Goal: Information Seeking & Learning: Learn about a topic

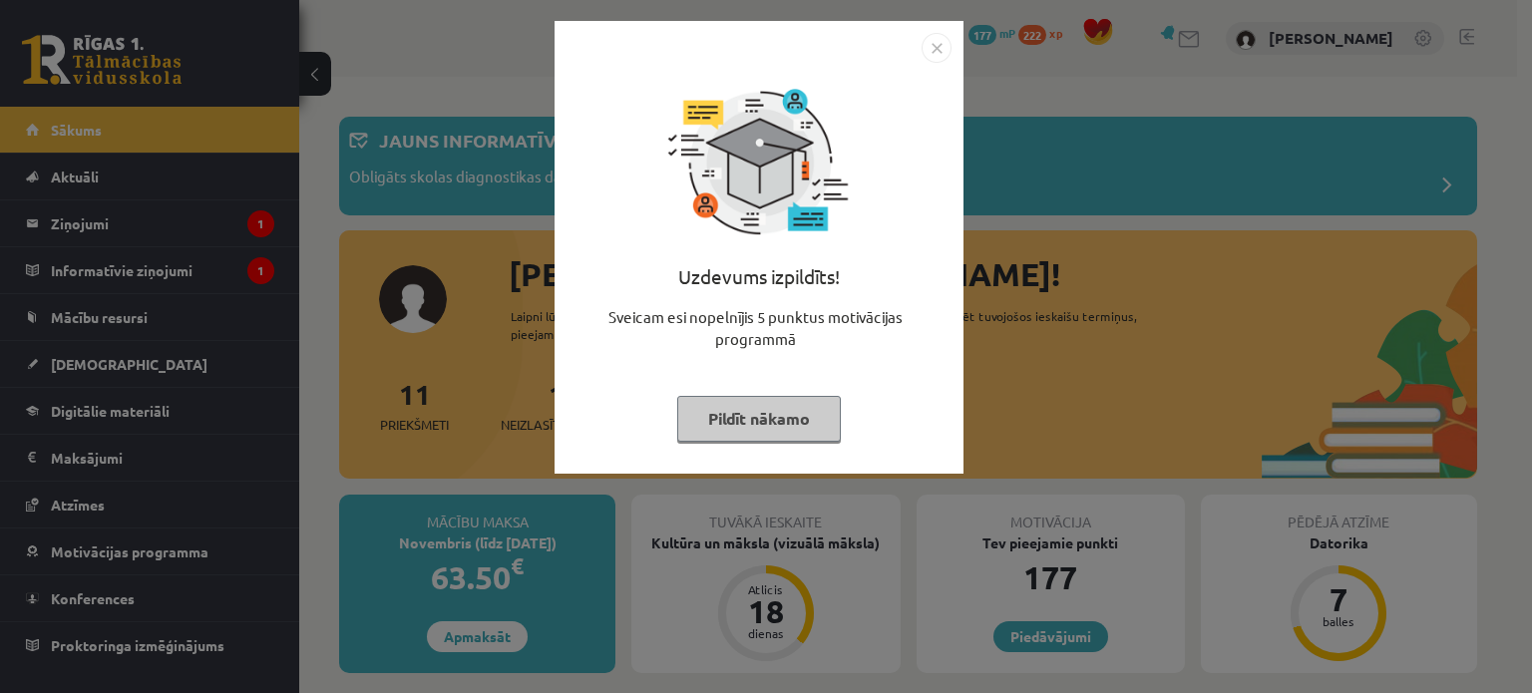
click at [762, 411] on button "Pildīt nākamo" at bounding box center [759, 419] width 164 height 46
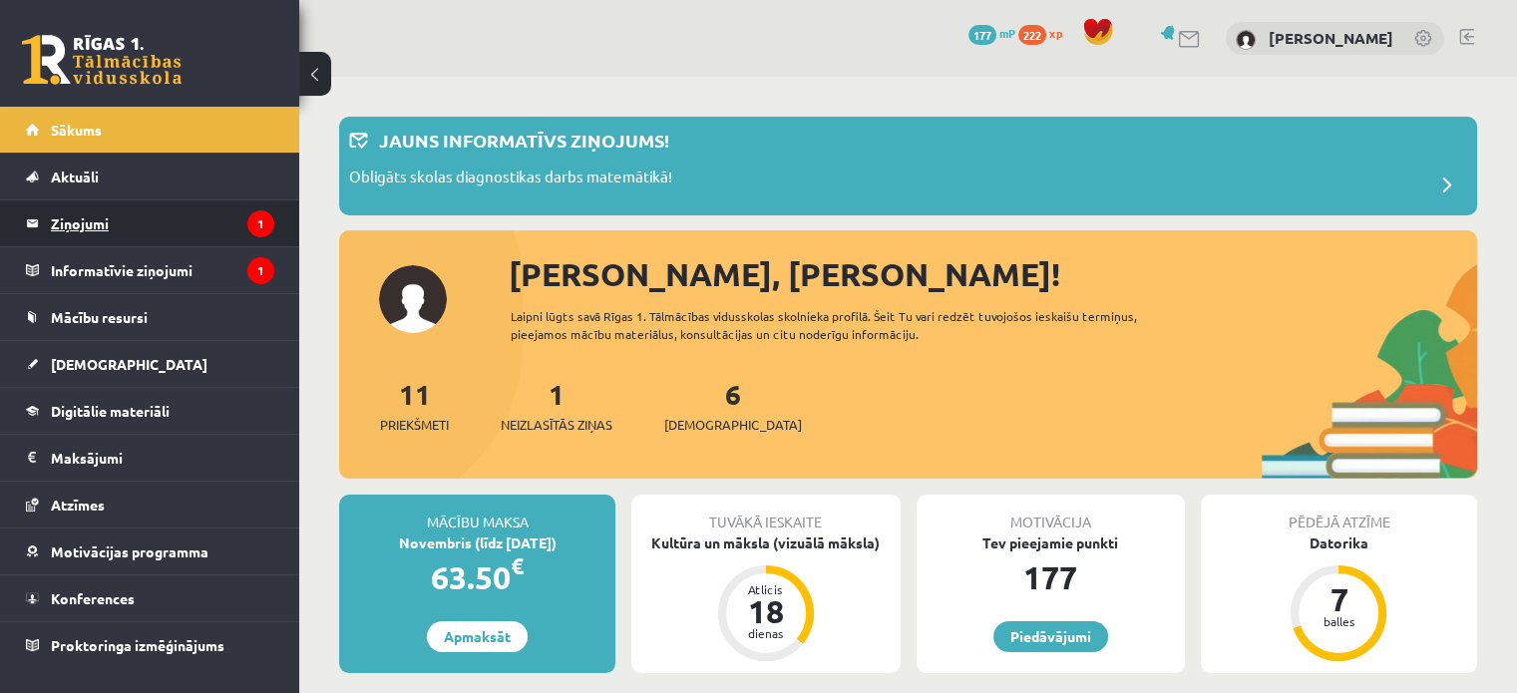
click at [198, 221] on legend "Ziņojumi 1" at bounding box center [162, 223] width 223 height 46
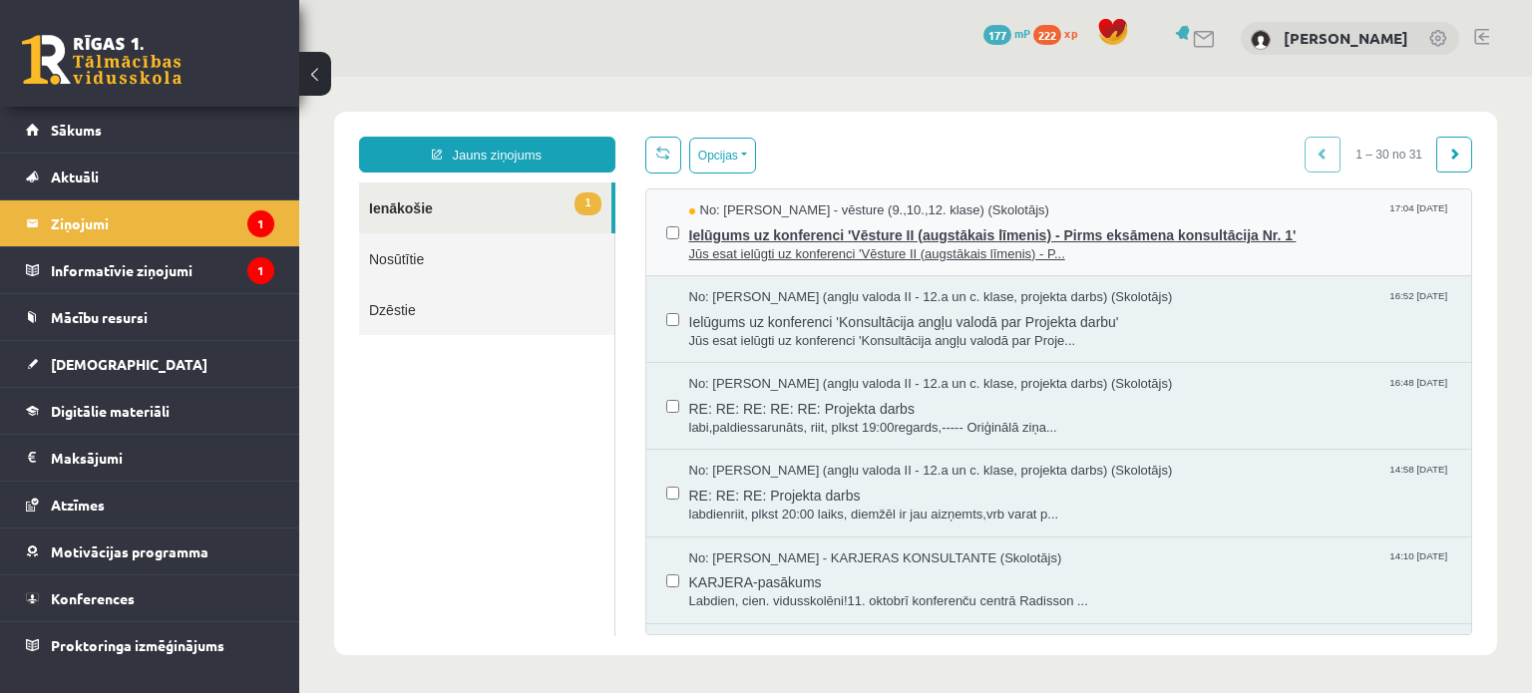
click at [956, 250] on span "Jūs esat ielūgti uz konferenci 'Vēsture II (augstākais līmenis) - P..." at bounding box center [1070, 254] width 763 height 19
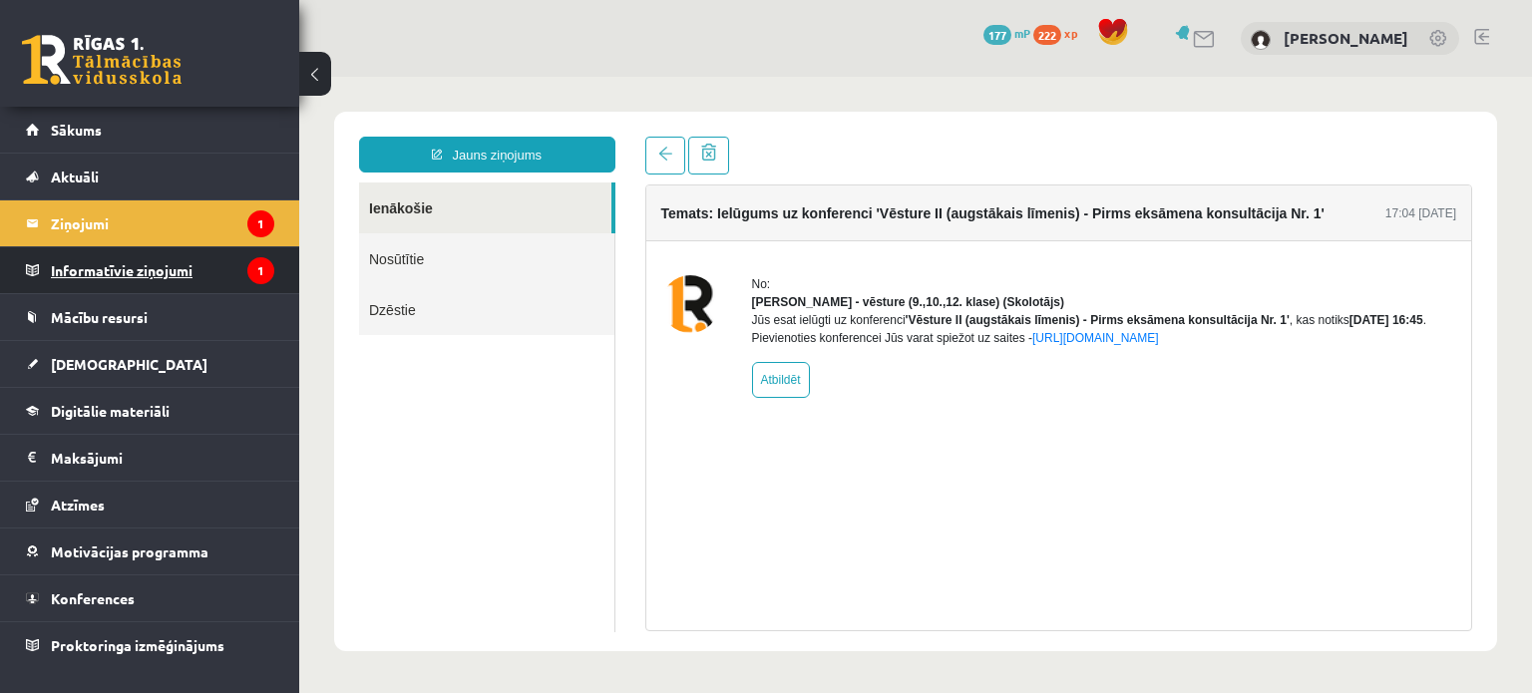
click at [205, 254] on legend "Informatīvie ziņojumi 1" at bounding box center [162, 270] width 223 height 46
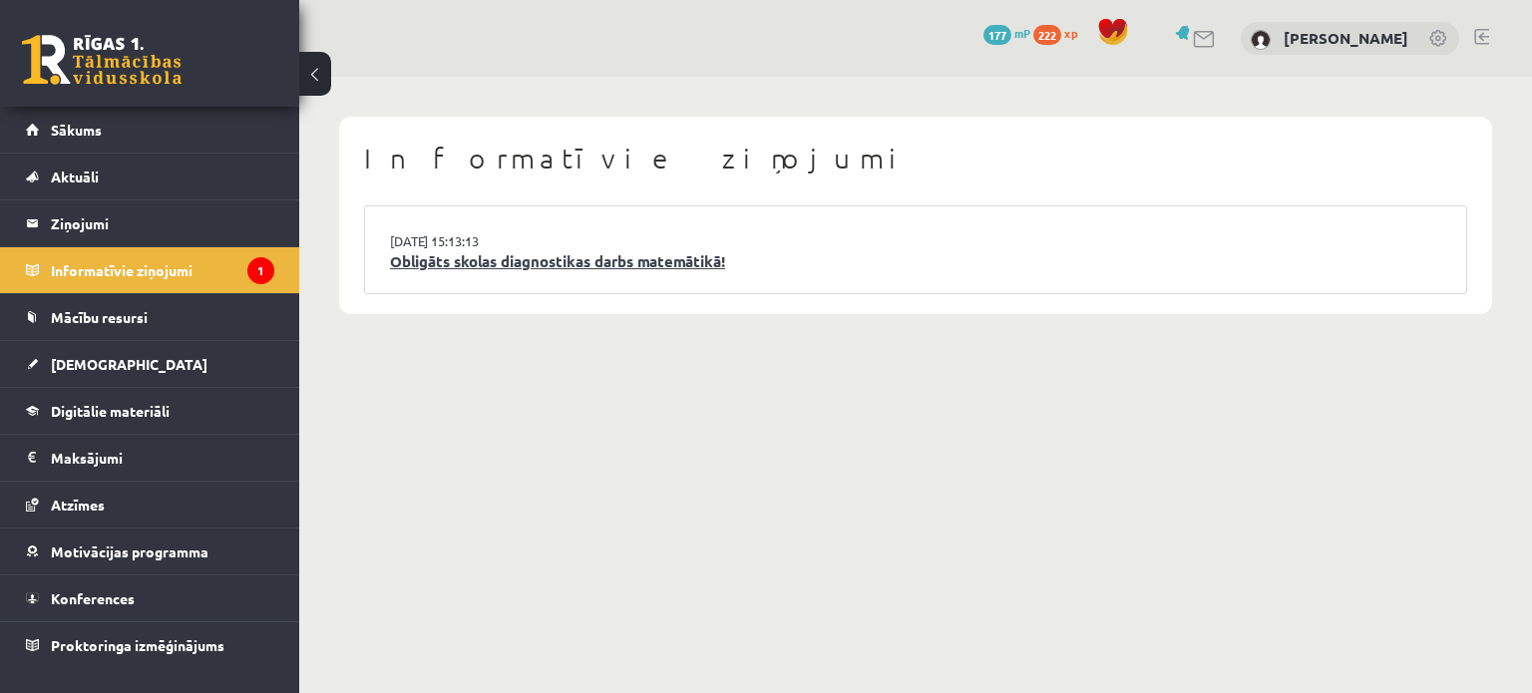
click at [522, 250] on link "Obligāts skolas diagnostikas darbs matemātikā!" at bounding box center [915, 261] width 1051 height 23
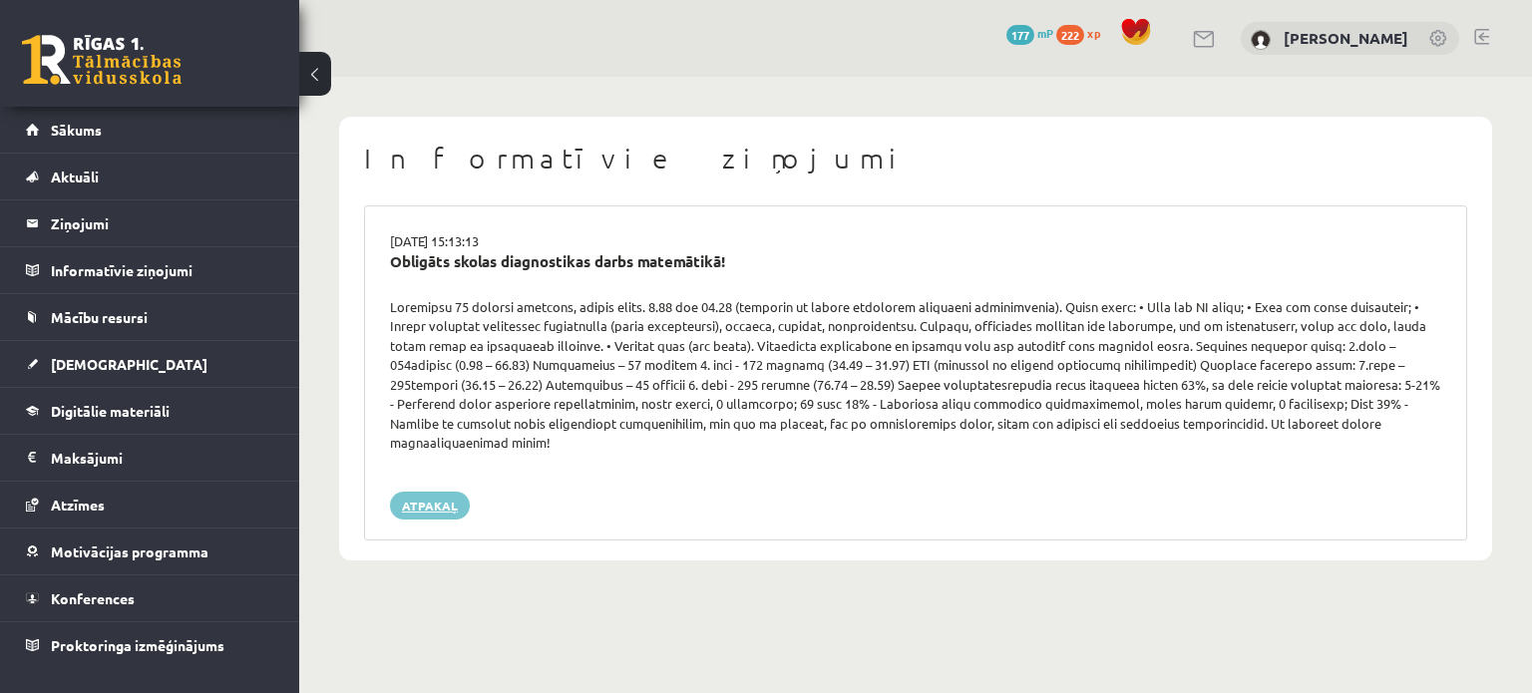
click at [448, 492] on link "Atpakaļ" at bounding box center [430, 506] width 80 height 28
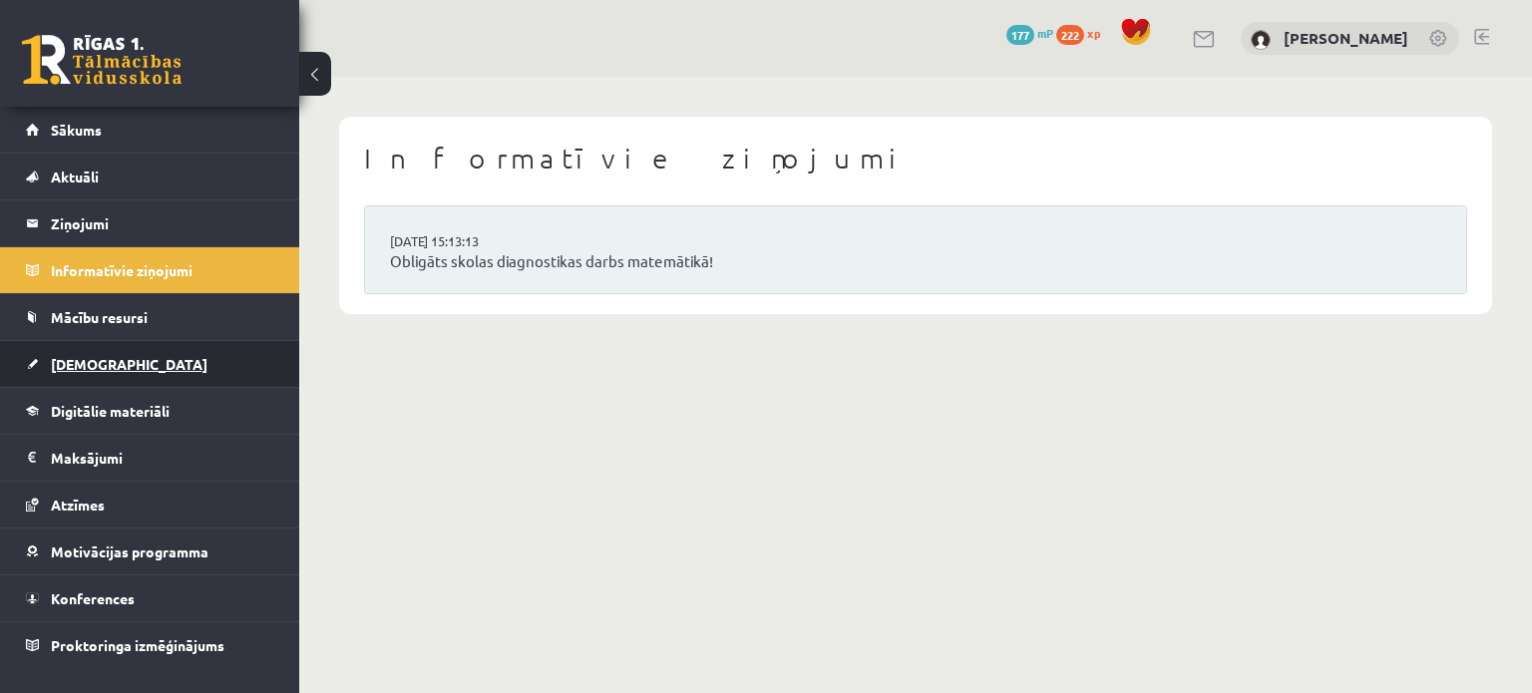
click at [76, 360] on span "[DEMOGRAPHIC_DATA]" at bounding box center [129, 364] width 157 height 18
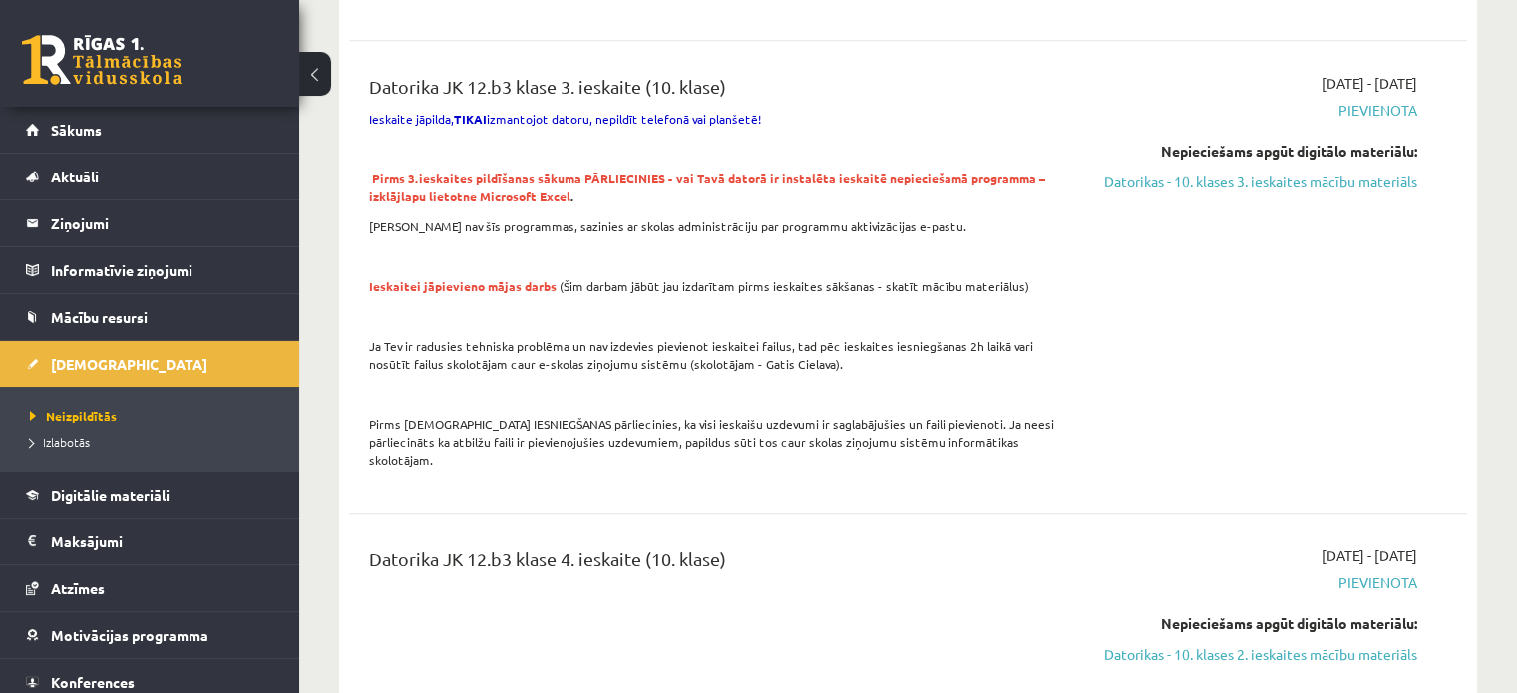
scroll to position [868, 0]
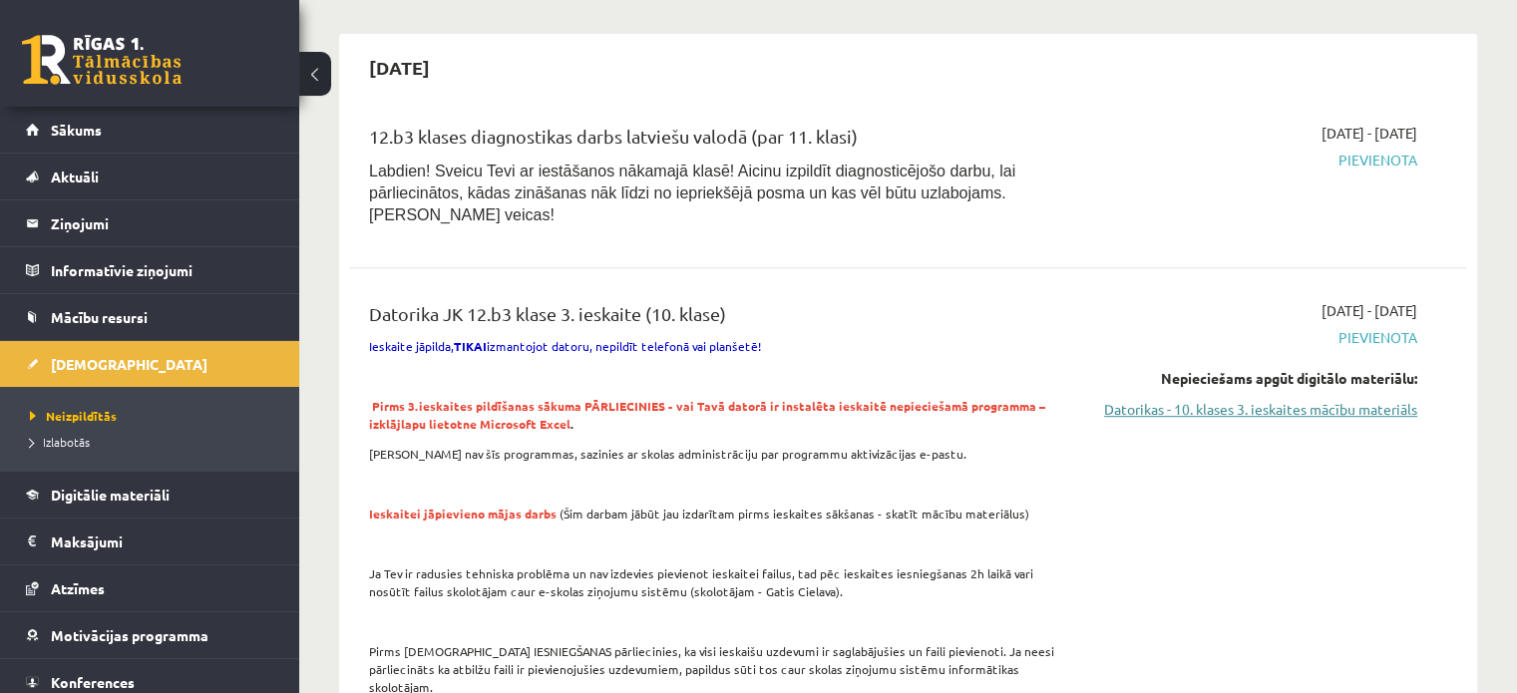
click at [1281, 399] on link "Datorikas - 10. klases 3. ieskaites mācību materiāls" at bounding box center [1252, 409] width 329 height 21
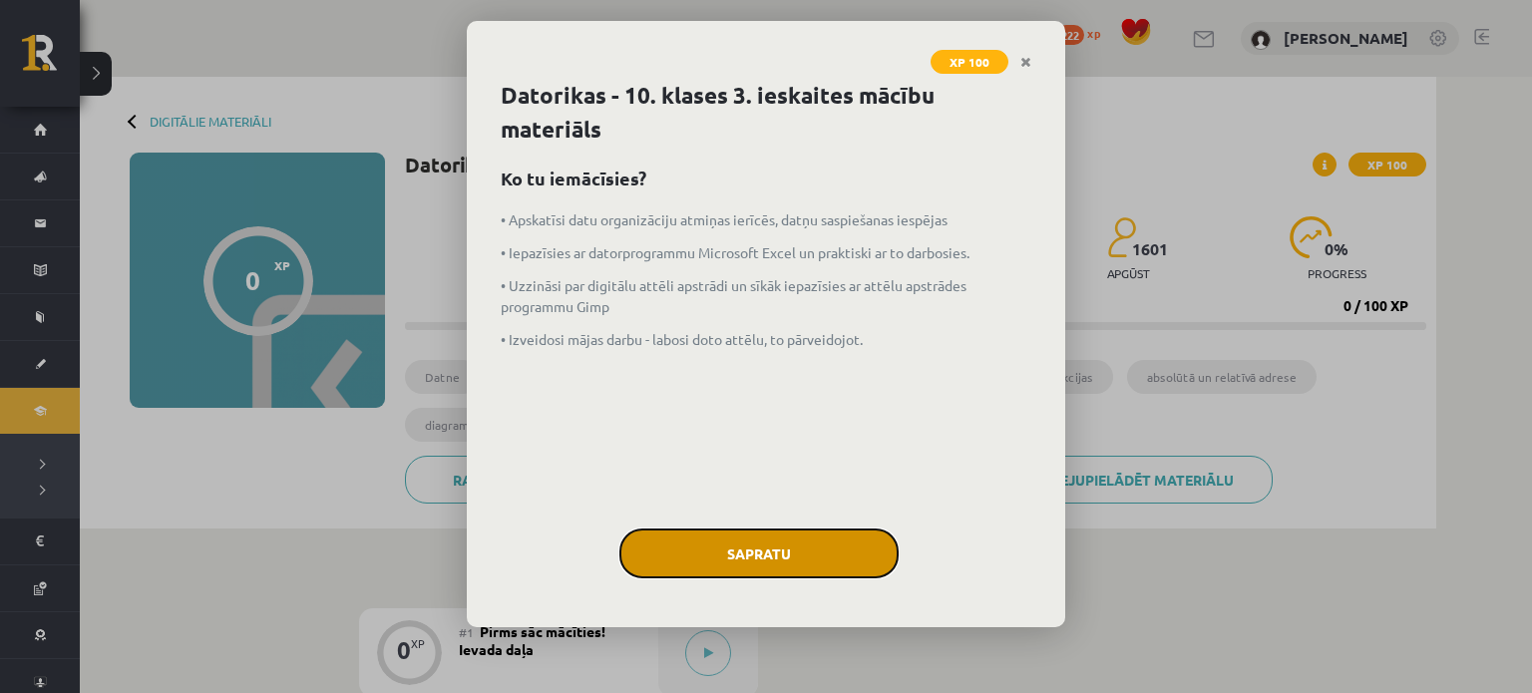
click at [788, 562] on button "Sapratu" at bounding box center [758, 554] width 279 height 50
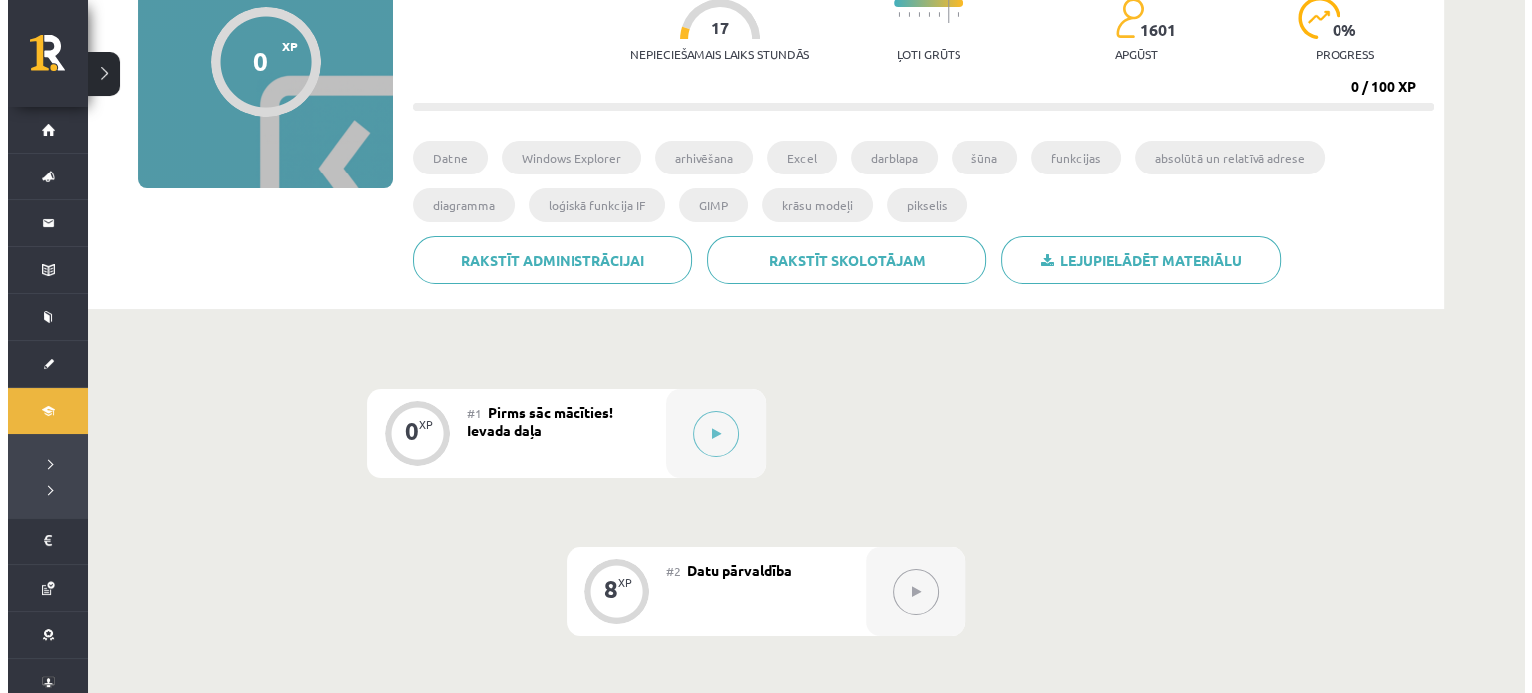
scroll to position [221, 0]
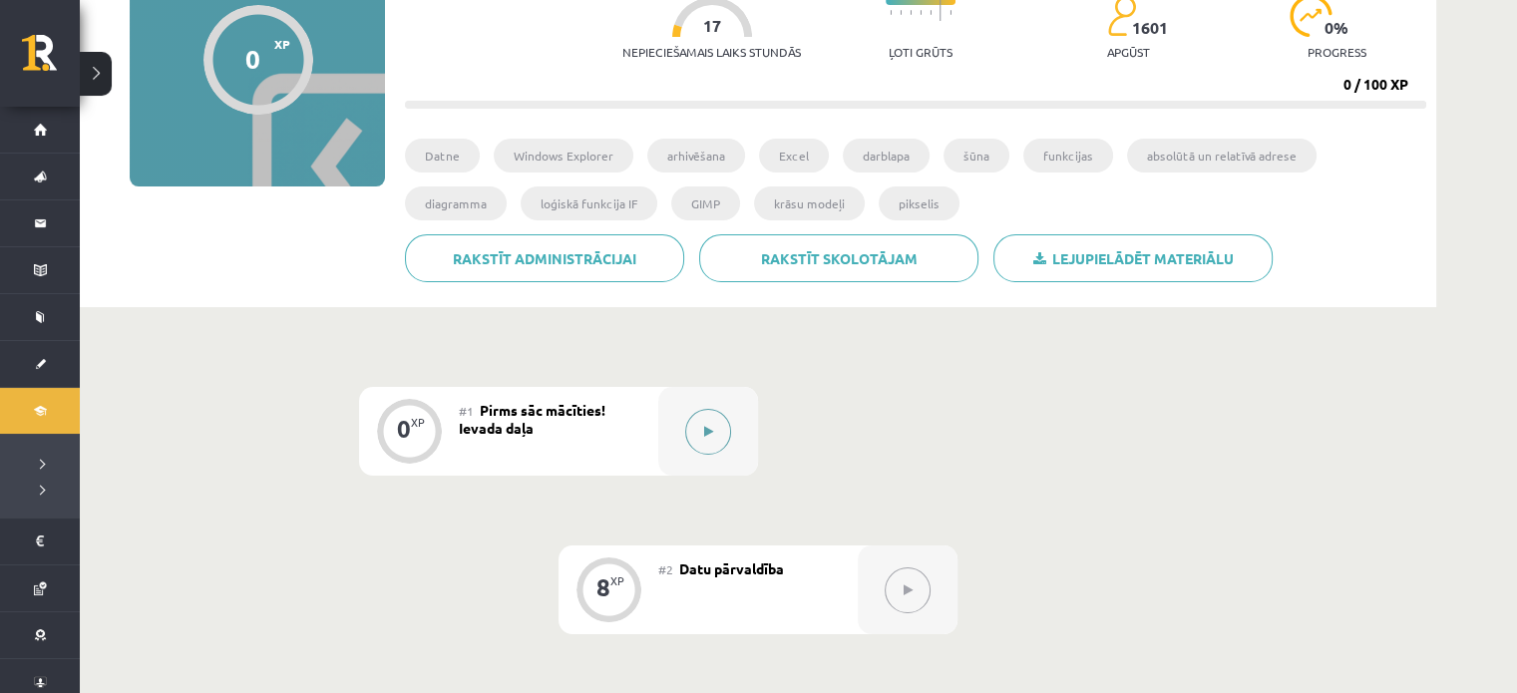
click at [710, 443] on button at bounding box center [708, 432] width 46 height 46
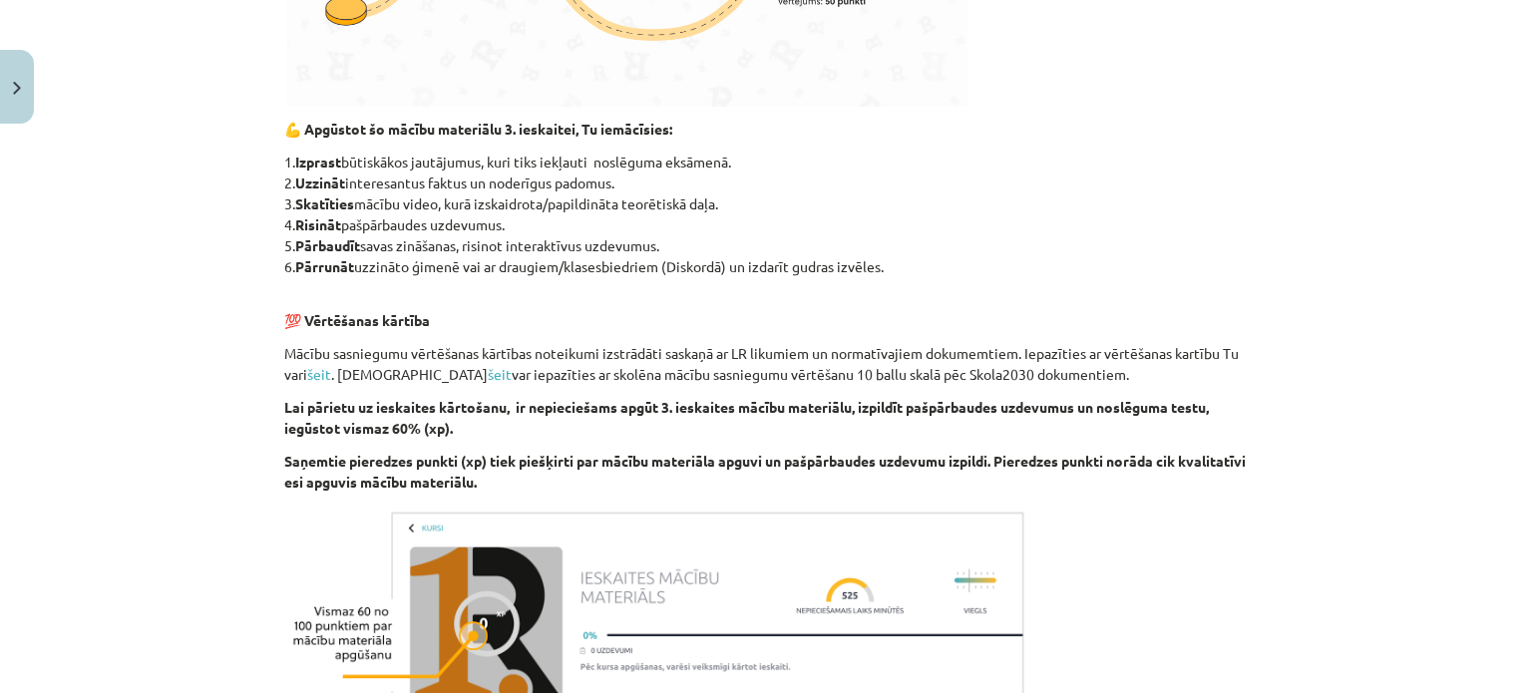
scroll to position [1204, 0]
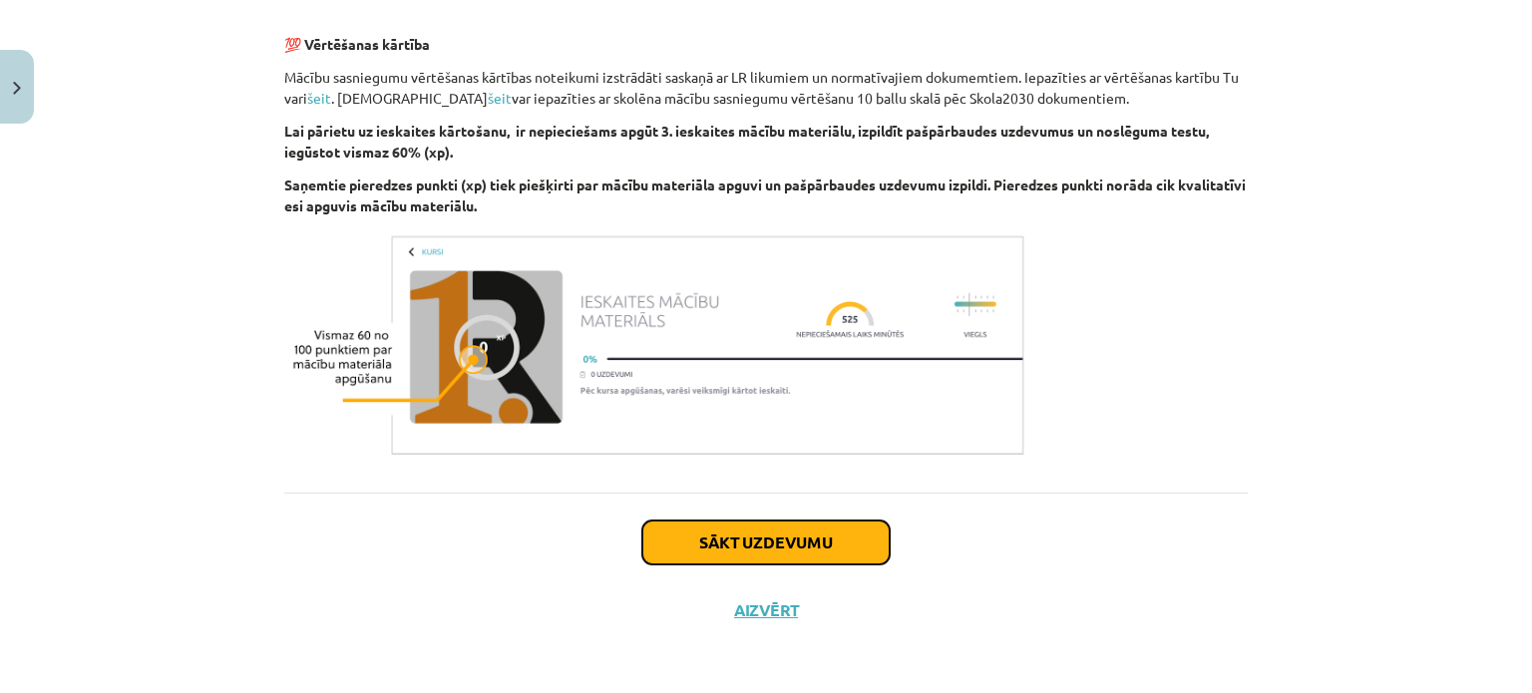
click at [718, 540] on button "Sākt uzdevumu" at bounding box center [765, 543] width 247 height 44
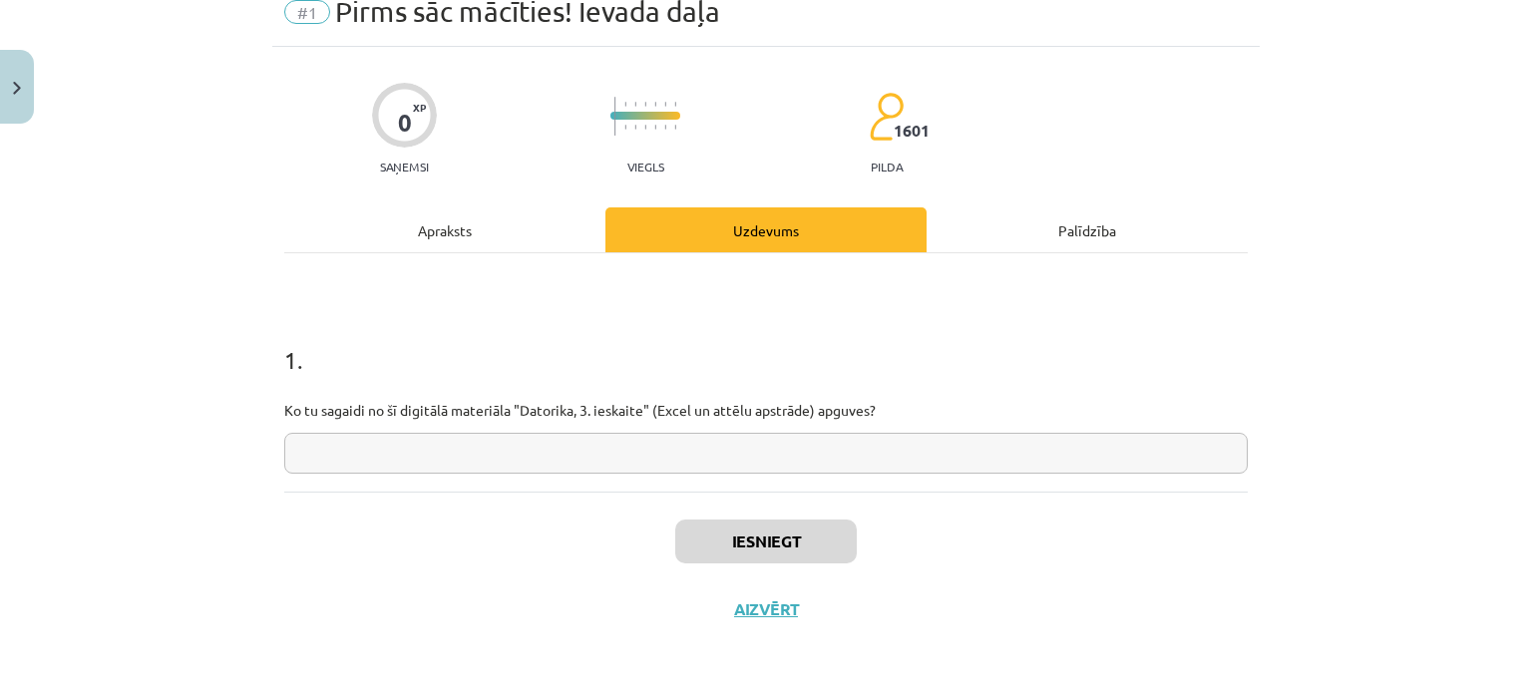
scroll to position [50, 0]
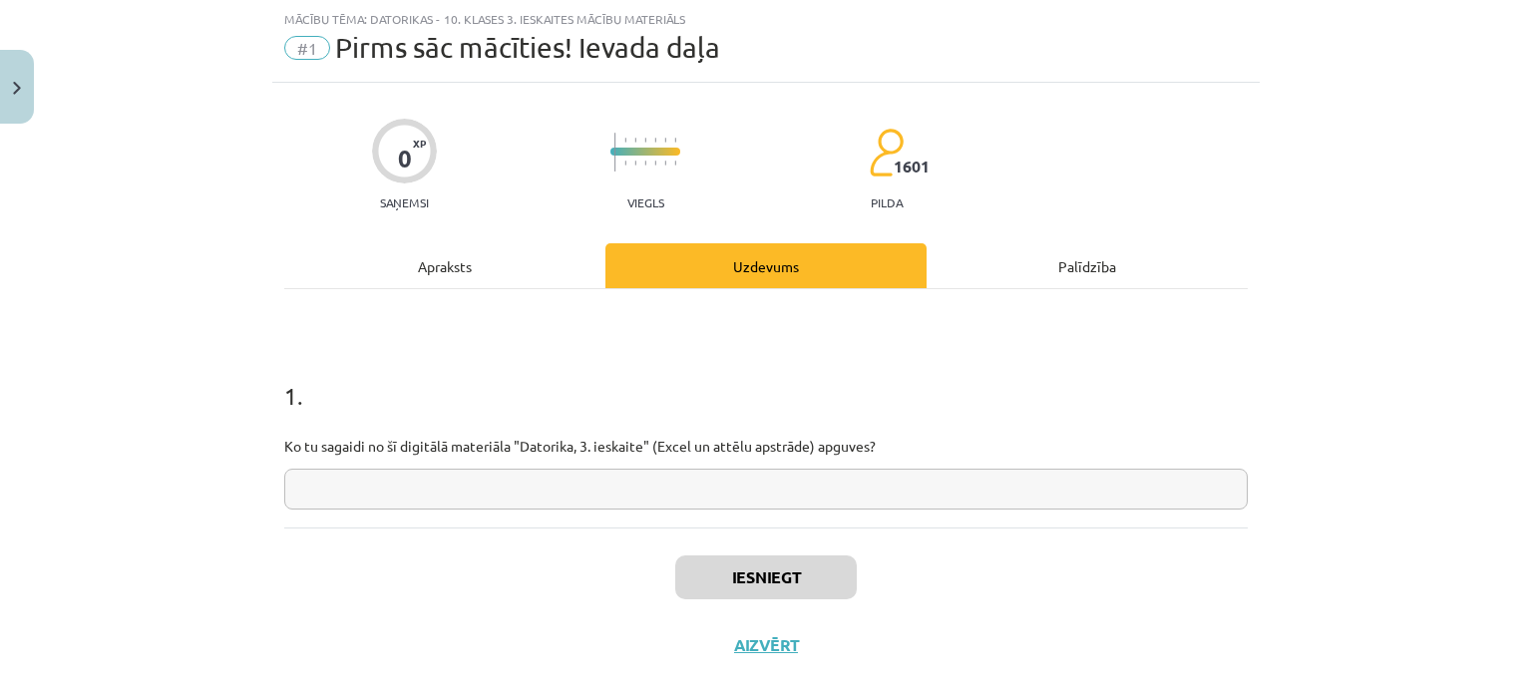
click at [563, 493] on input "text" at bounding box center [765, 489] width 963 height 41
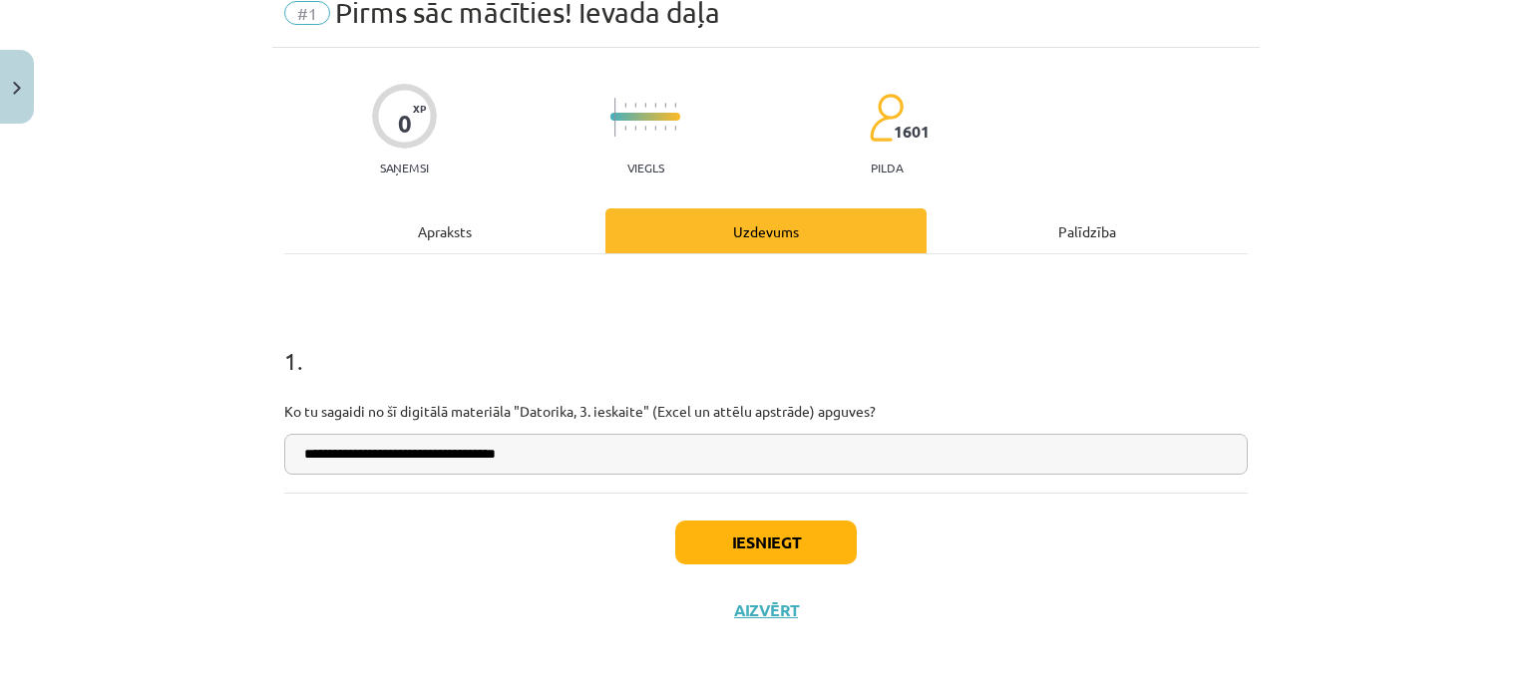
type input "**********"
click at [750, 532] on button "Iesniegt" at bounding box center [766, 543] width 182 height 44
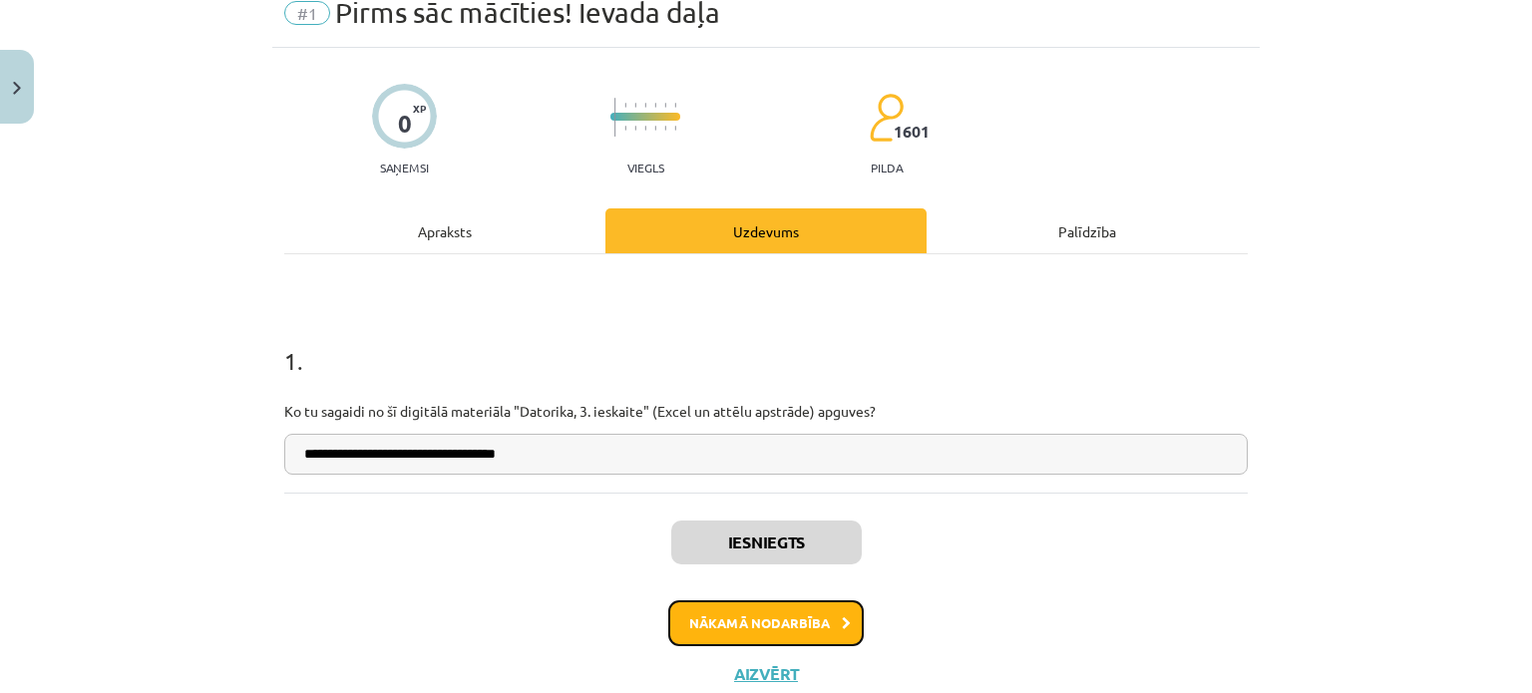
click at [763, 637] on button "Nākamā nodarbība" at bounding box center [765, 623] width 195 height 46
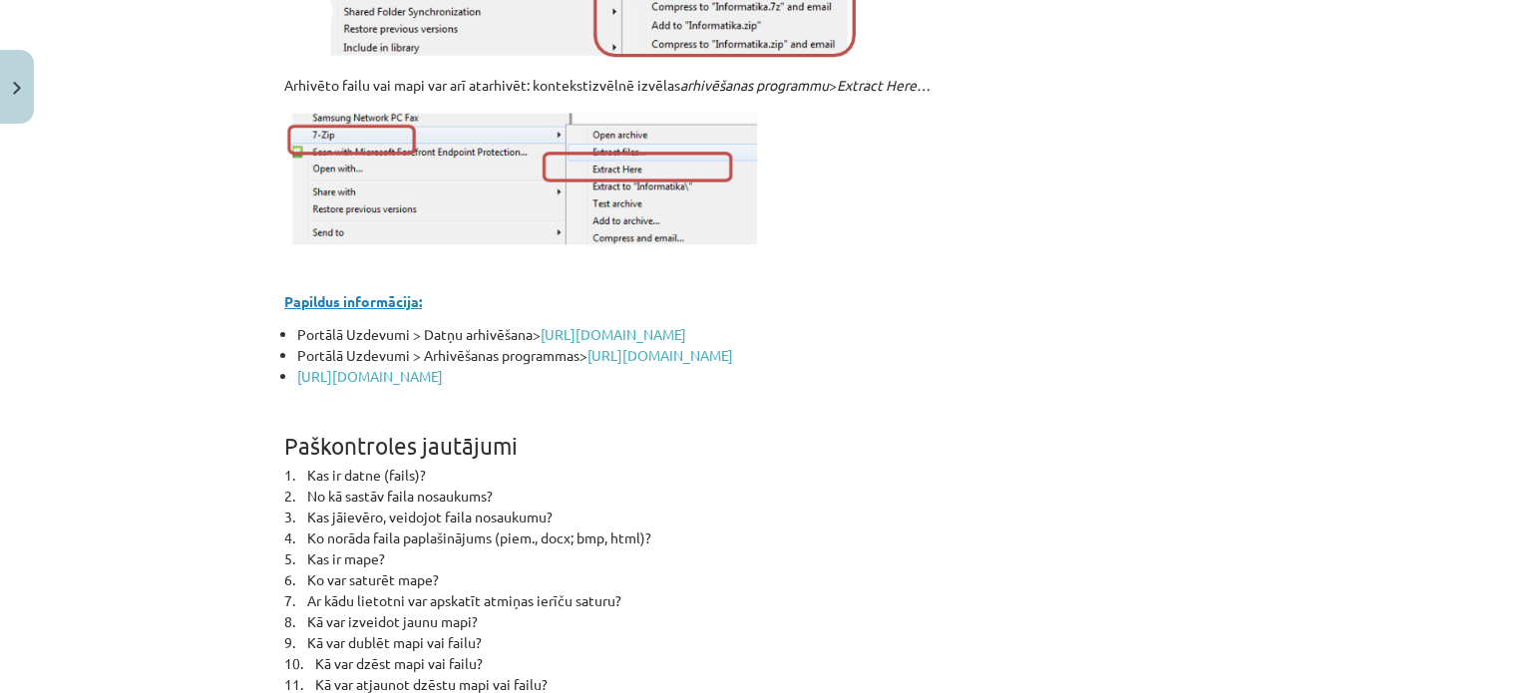
scroll to position [8845, 0]
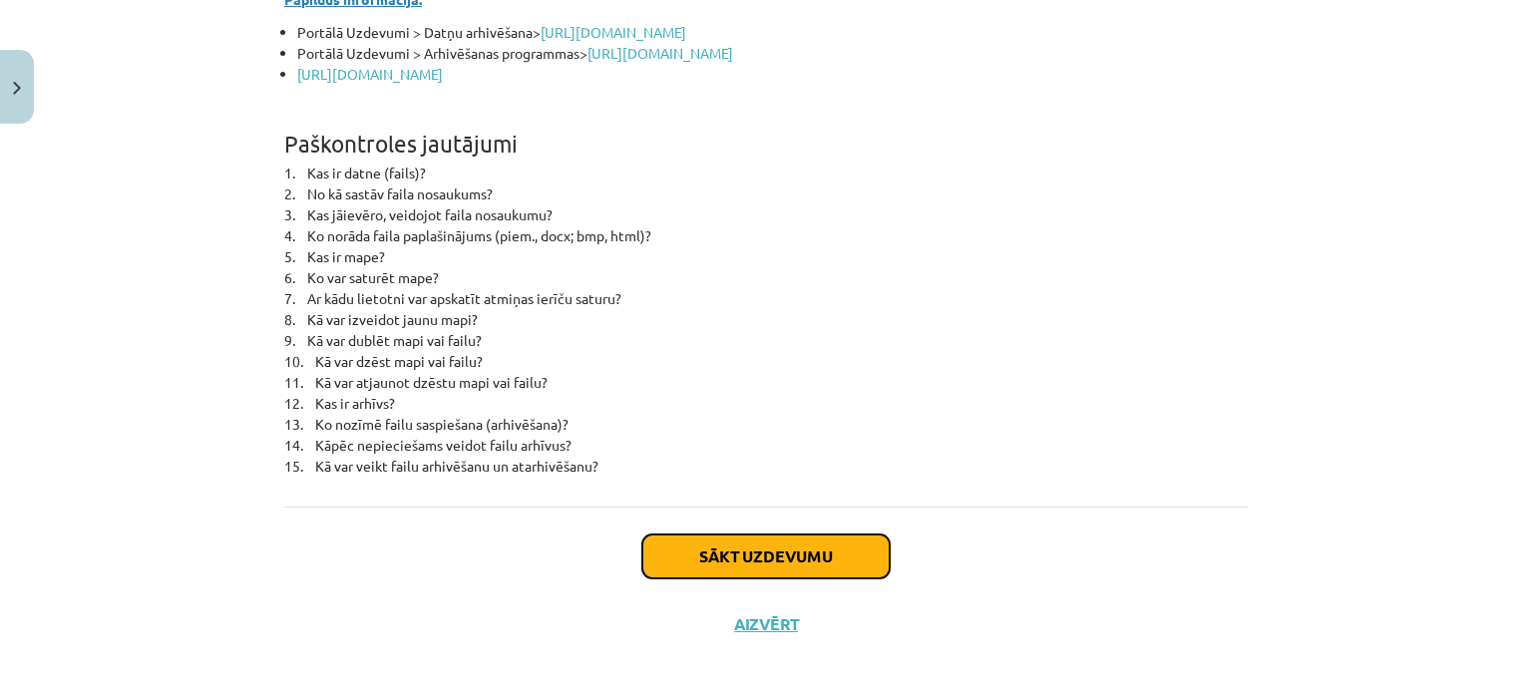
click at [699, 550] on button "Sākt uzdevumu" at bounding box center [765, 557] width 247 height 44
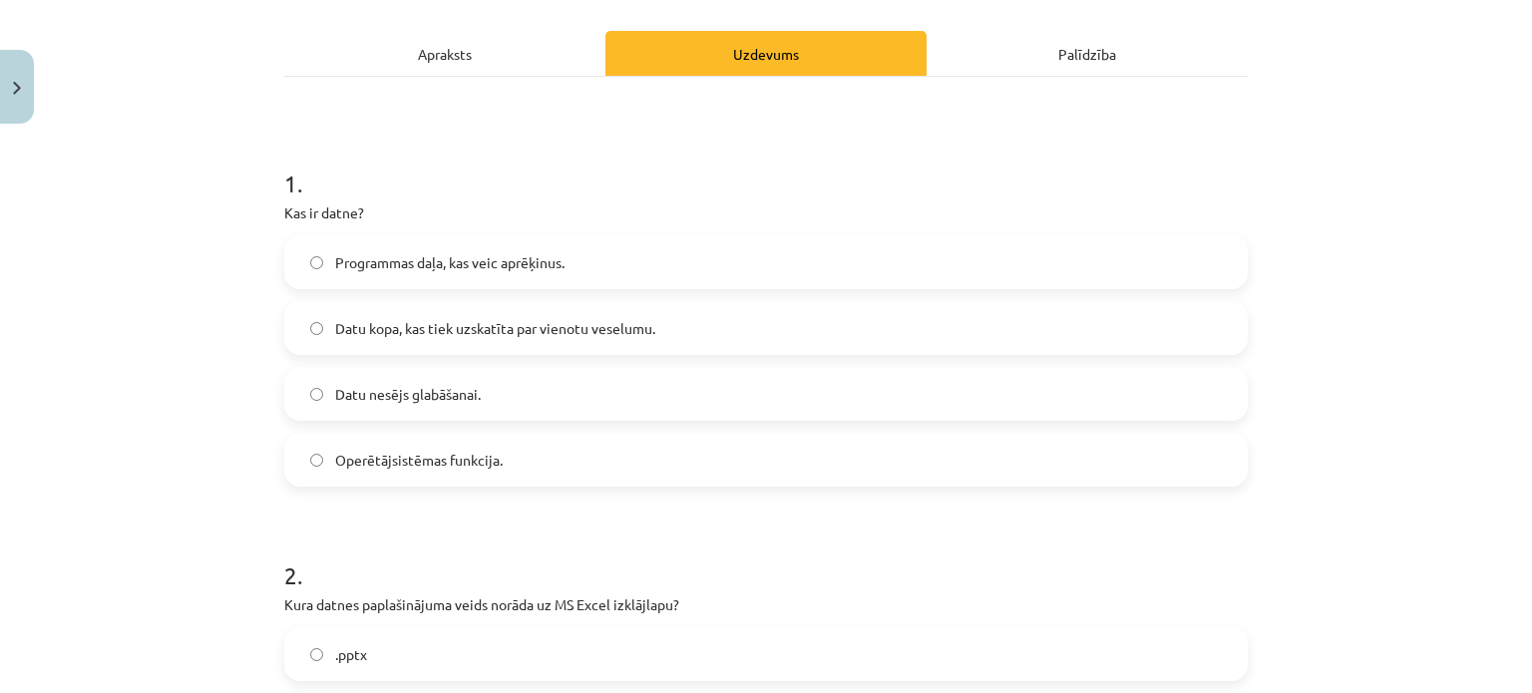
scroll to position [261, 0]
click at [456, 326] on span "Datu kopa, kas tiek uzskatīta par vienotu veselumu." at bounding box center [495, 329] width 320 height 21
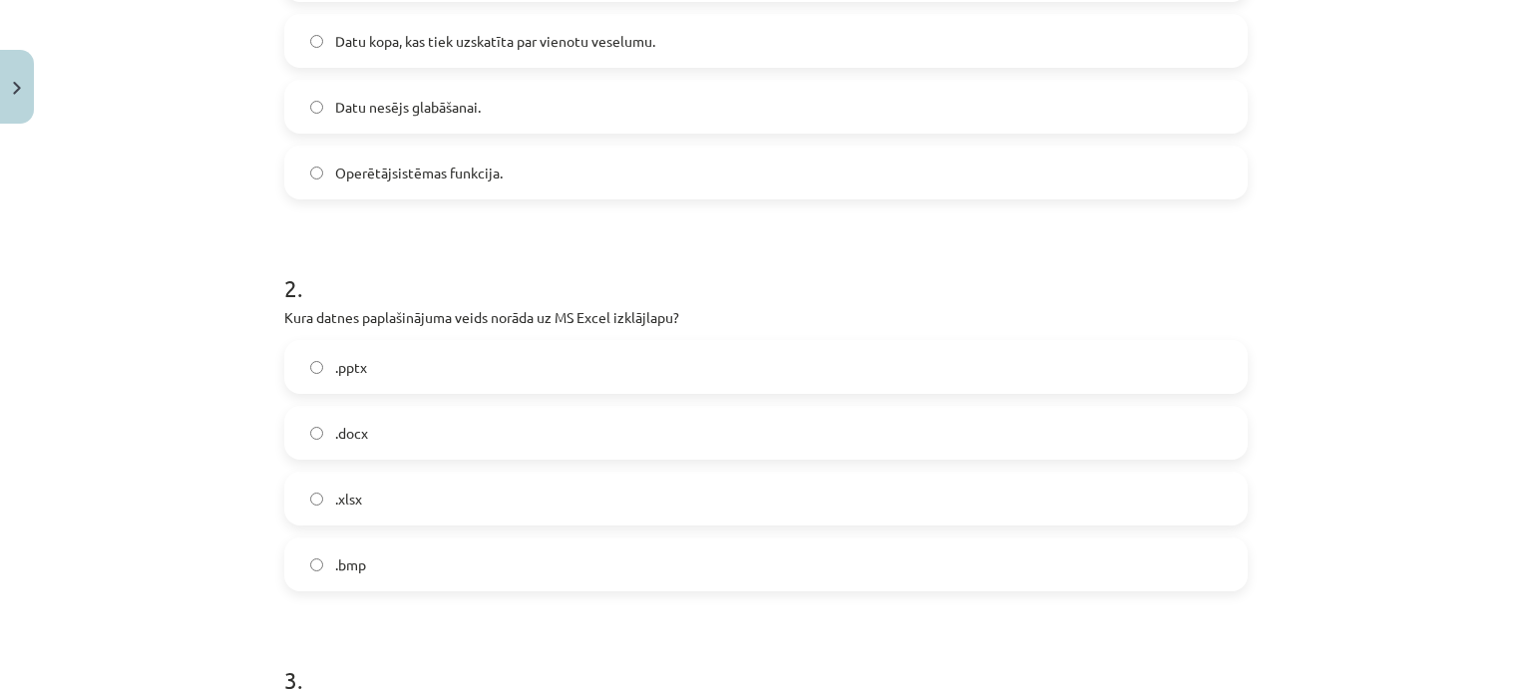
scroll to position [556, 0]
click at [407, 488] on label ".xlsx" at bounding box center [765, 493] width 959 height 50
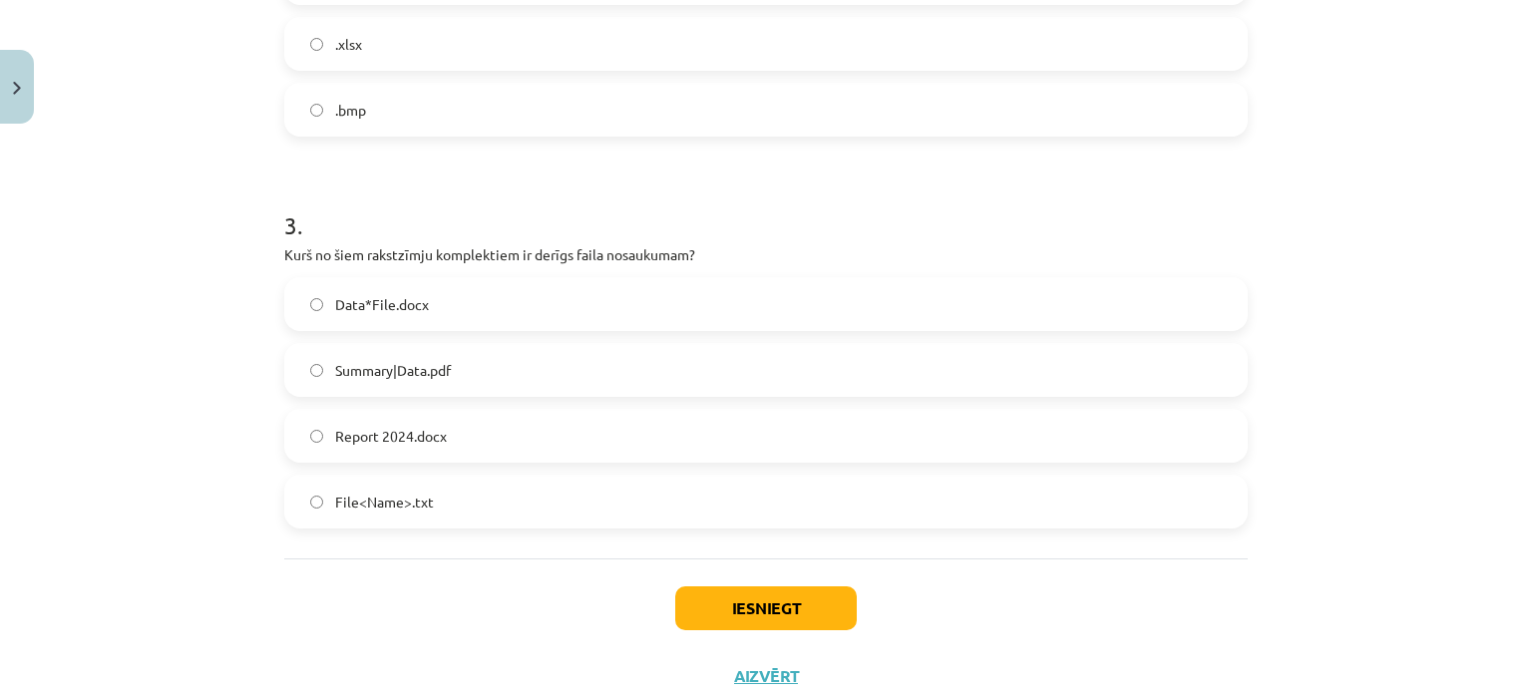
scroll to position [1013, 0]
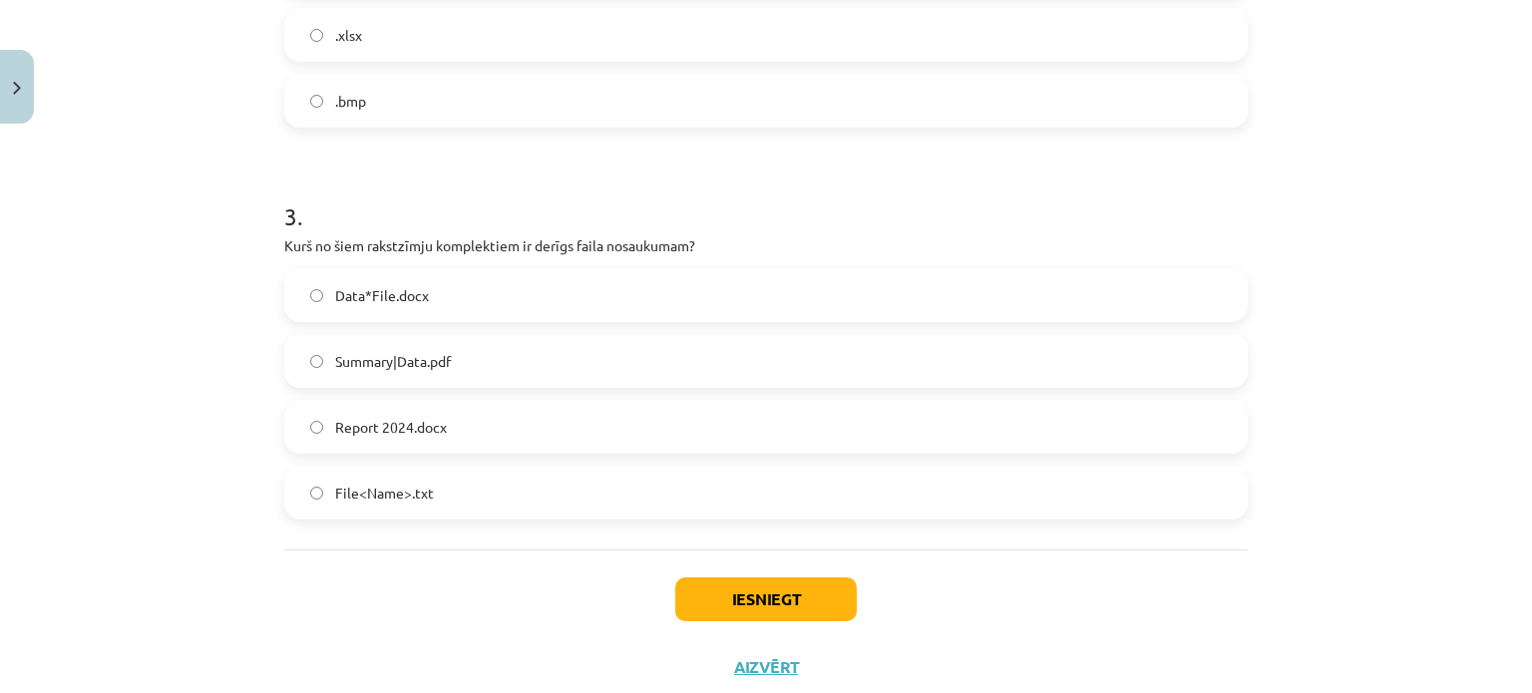
click at [385, 505] on label "File<Name>.txt" at bounding box center [765, 493] width 959 height 50
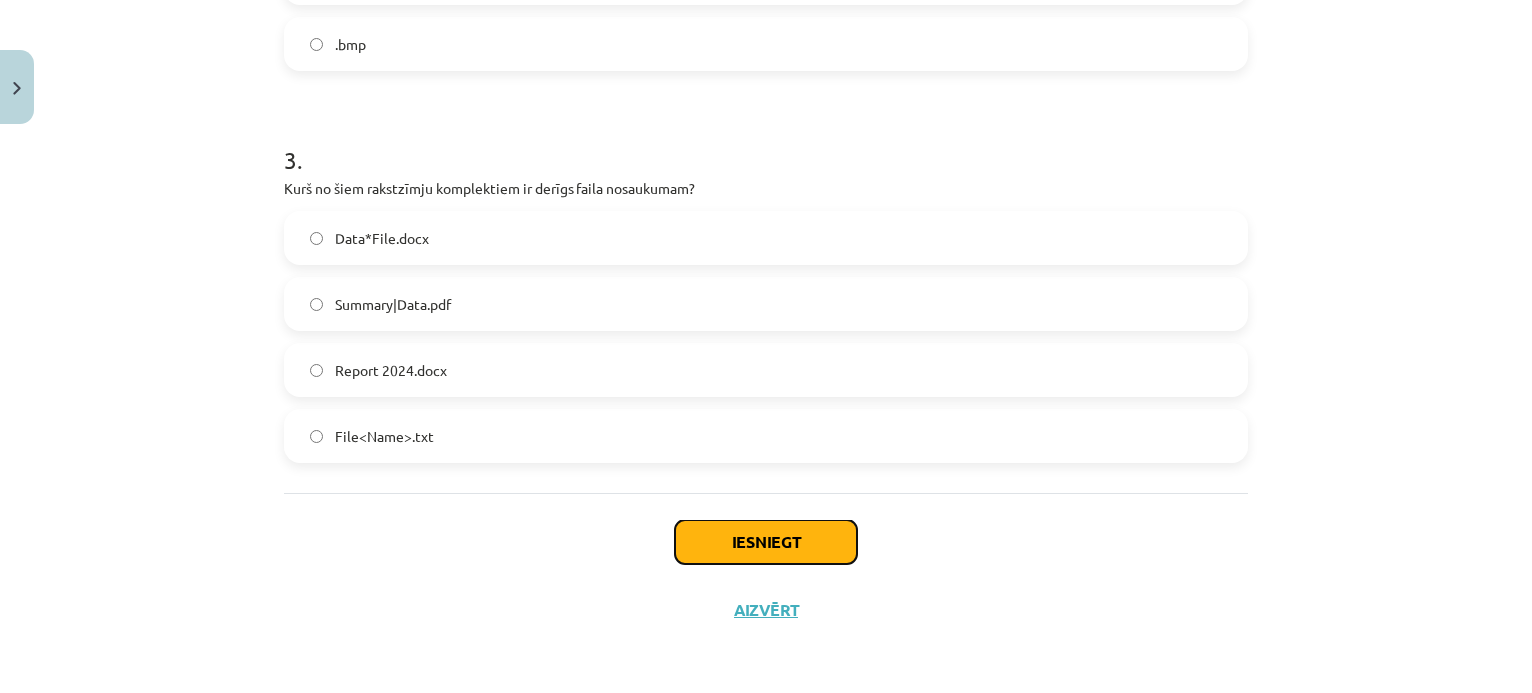
click at [734, 521] on button "Iesniegt" at bounding box center [766, 543] width 182 height 44
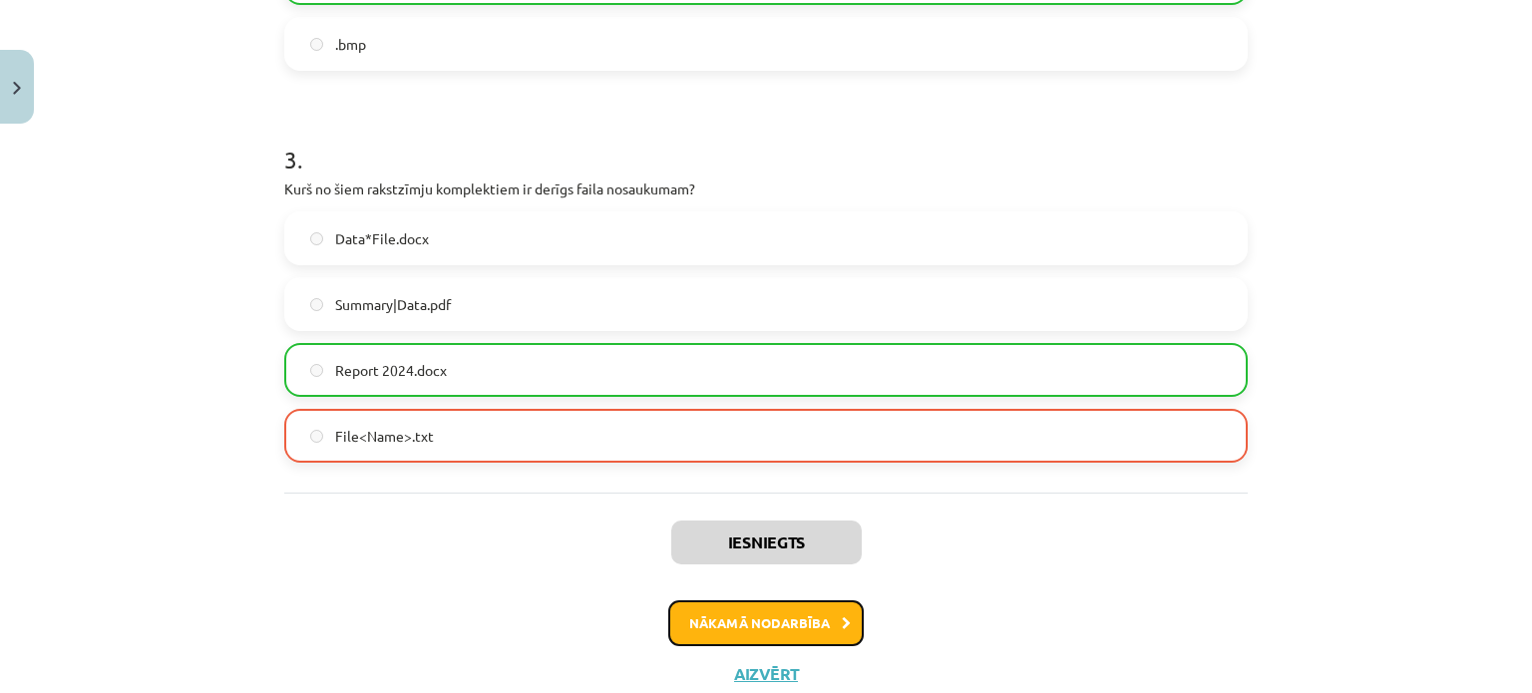
click at [775, 624] on button "Nākamā nodarbība" at bounding box center [765, 623] width 195 height 46
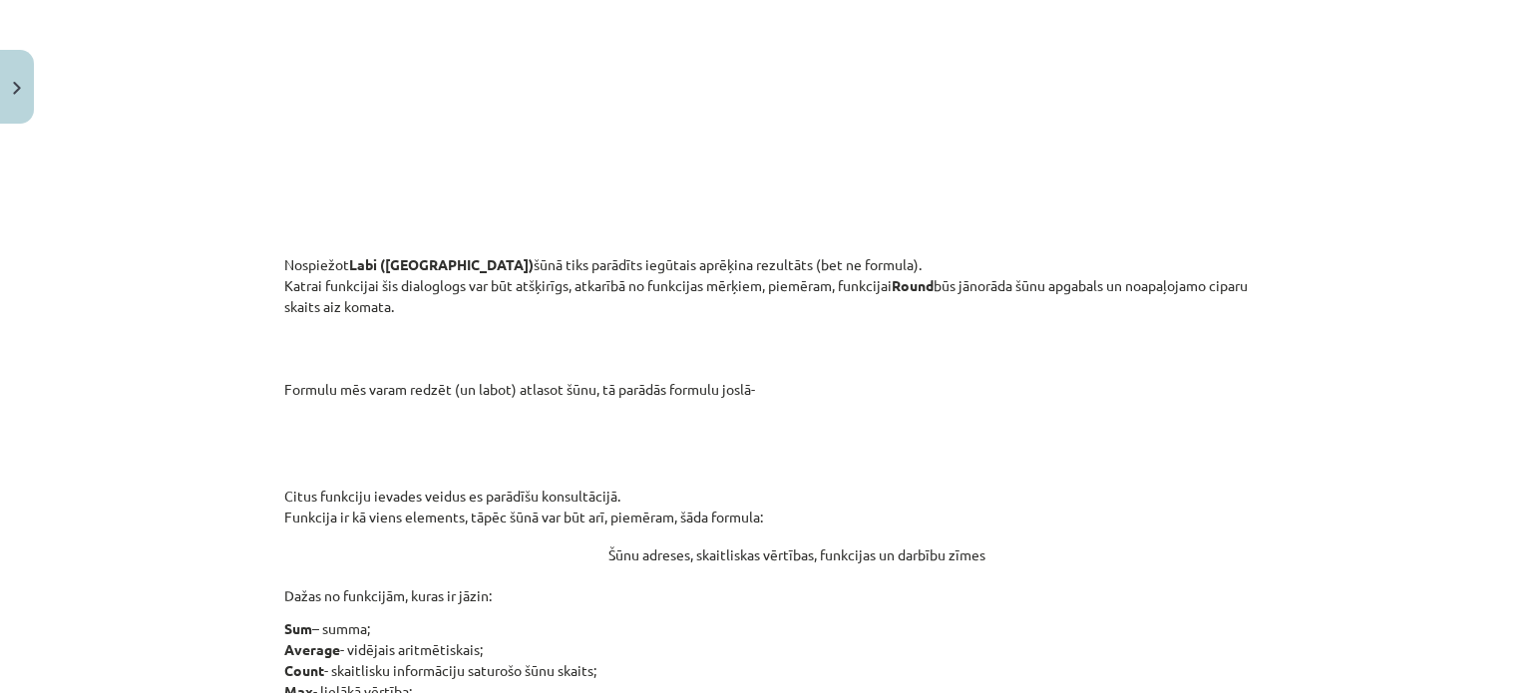
scroll to position [8785, 0]
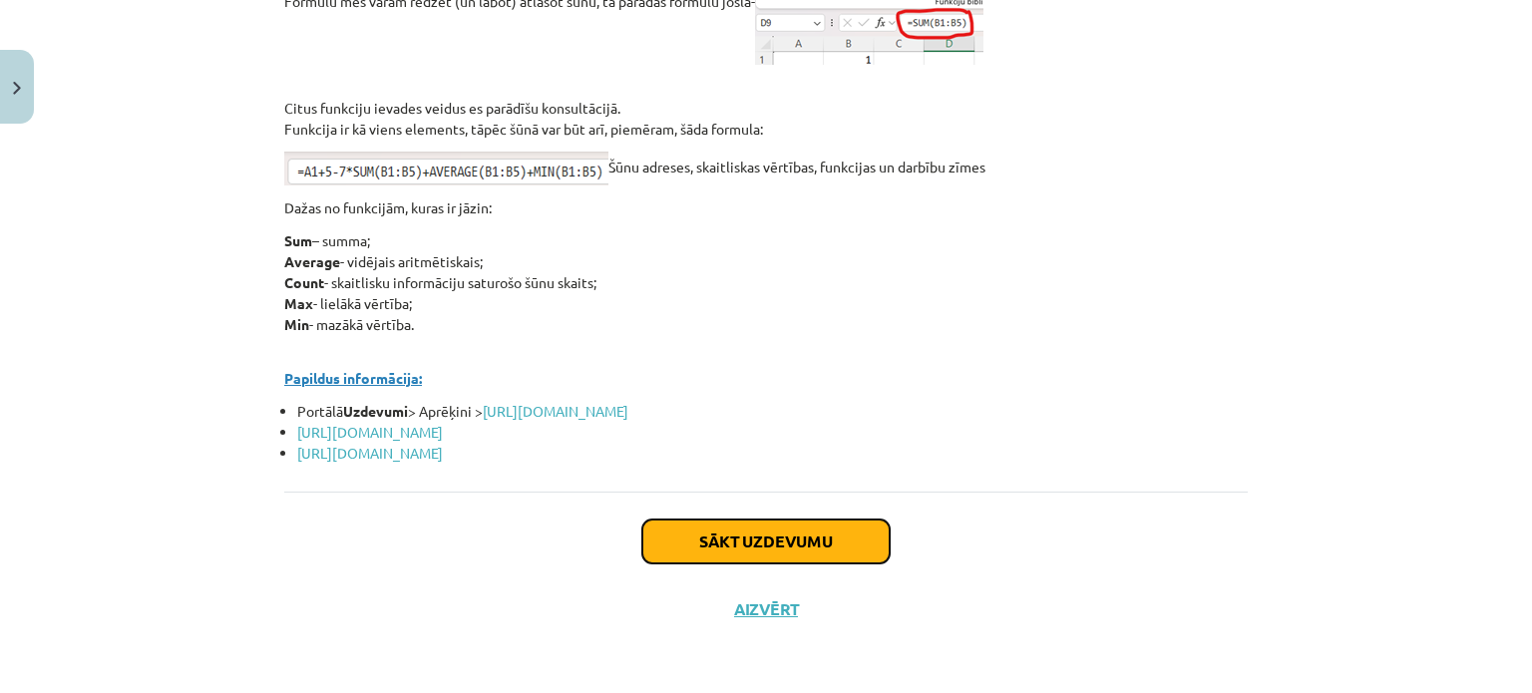
click at [847, 538] on button "Sākt uzdevumu" at bounding box center [765, 542] width 247 height 44
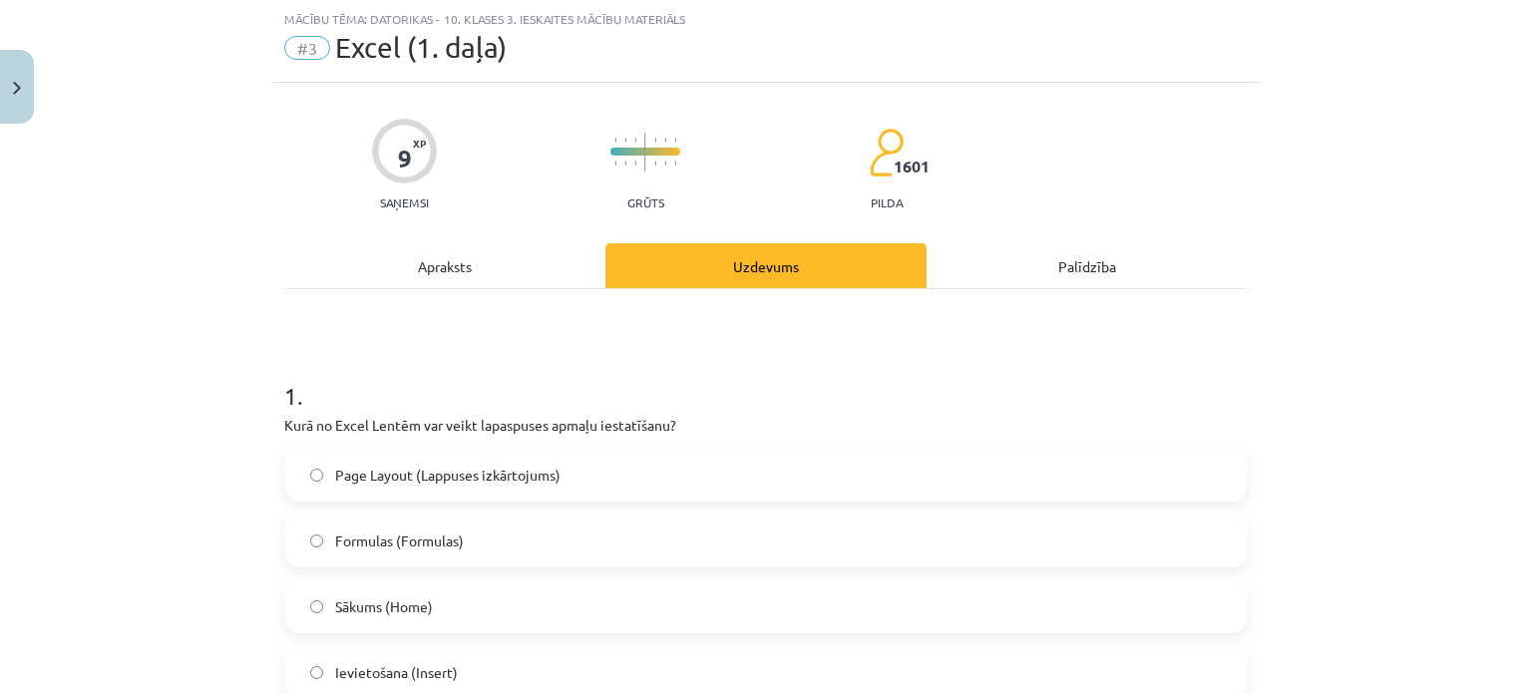
scroll to position [214, 0]
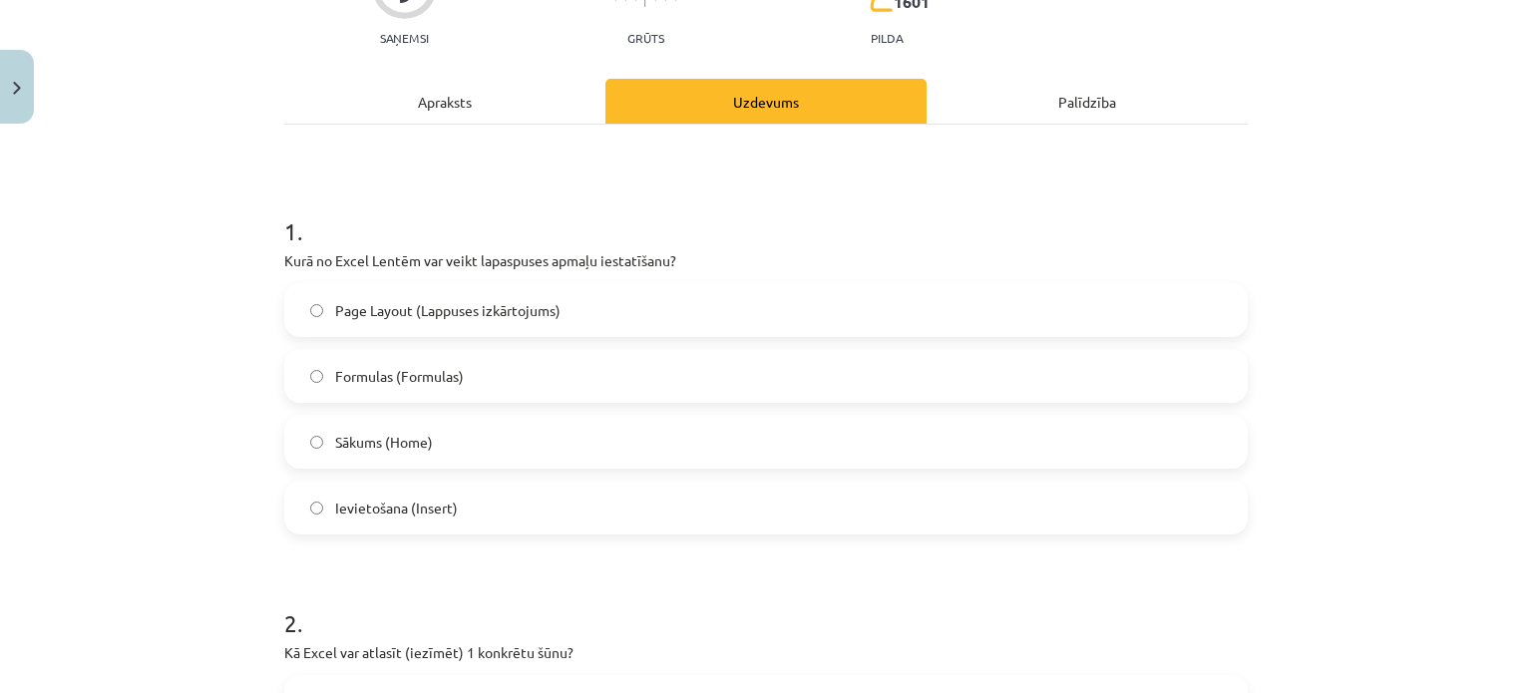
click at [584, 322] on label "Page Layout (Lappuses izkārtojums)" at bounding box center [765, 310] width 959 height 50
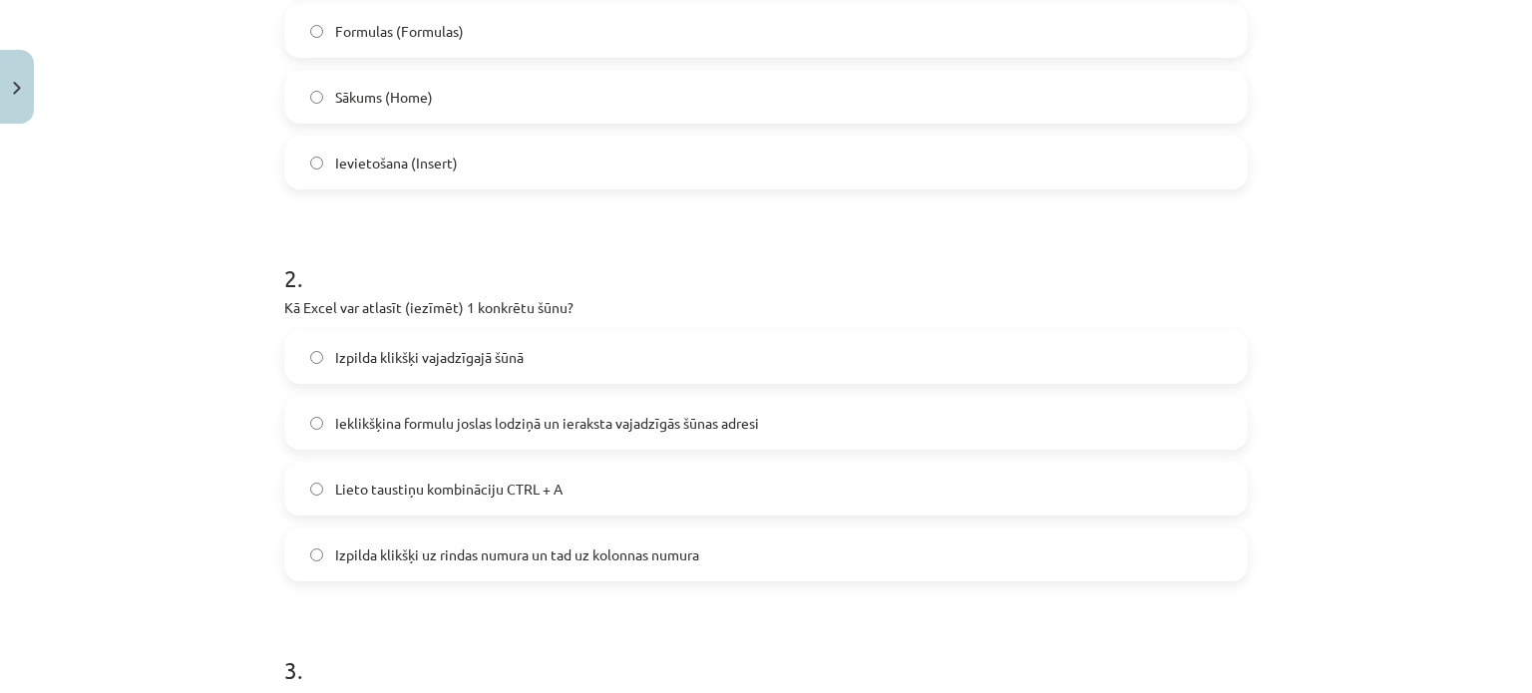
scroll to position [562, 0]
click at [507, 359] on span "Izpilda klikšķi vajadzīgajā šūnā" at bounding box center [429, 355] width 189 height 21
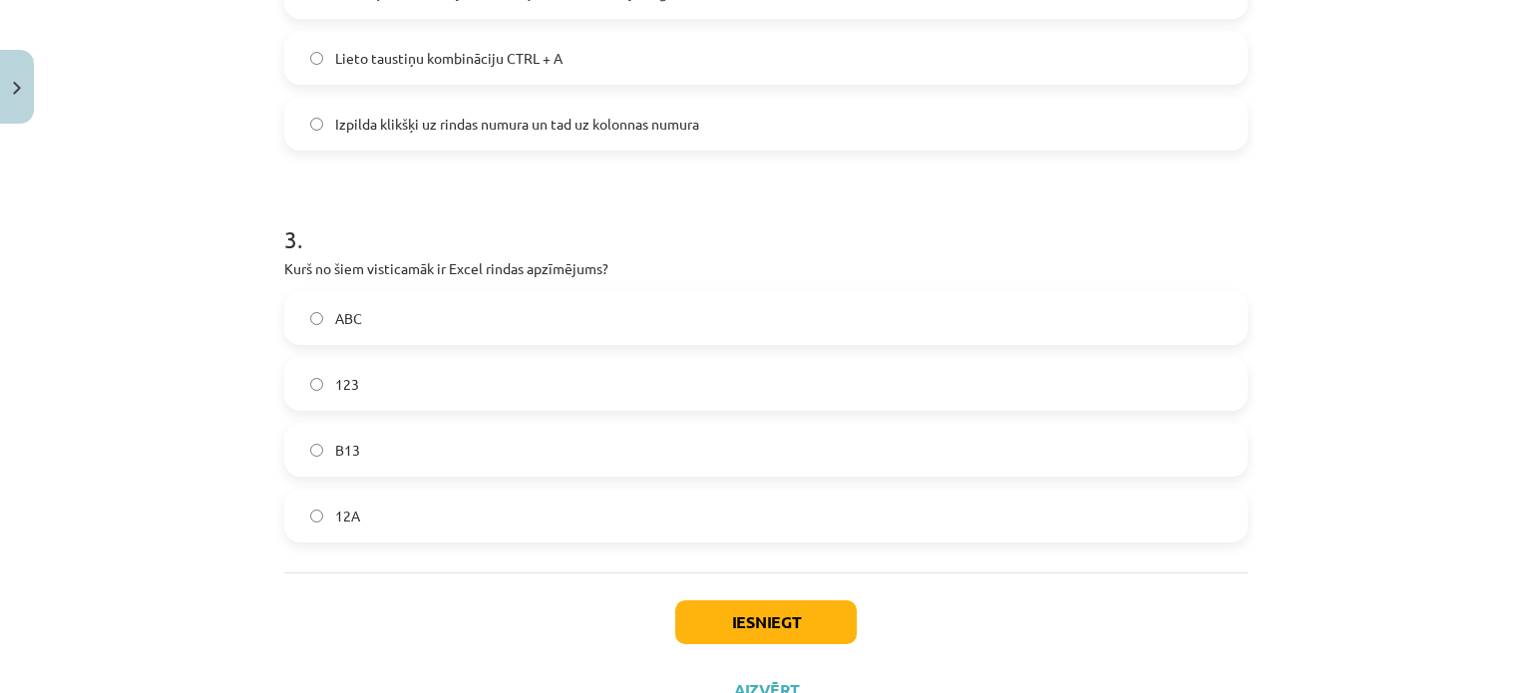
scroll to position [999, 0]
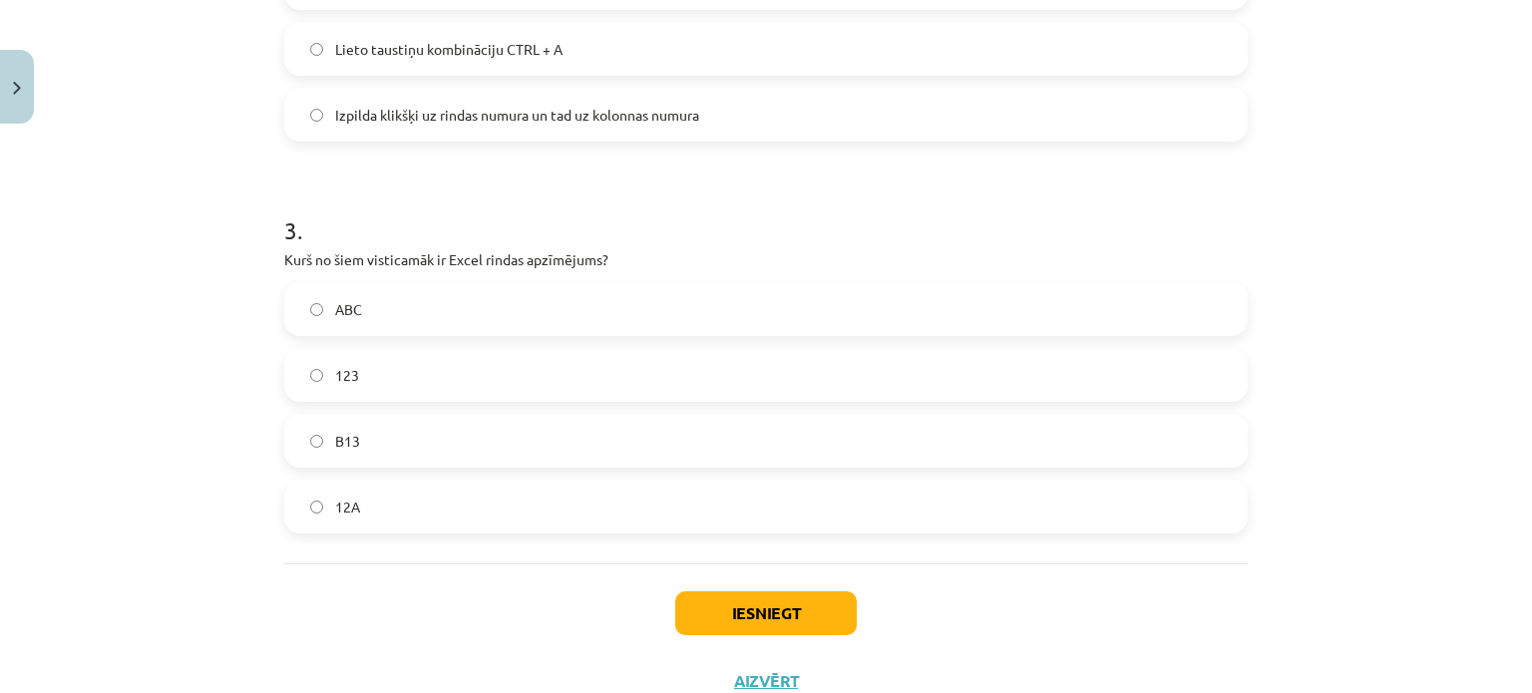
click at [367, 302] on label "ABC" at bounding box center [765, 309] width 959 height 50
click at [490, 355] on label "123" at bounding box center [765, 375] width 959 height 50
click at [718, 617] on button "Iesniegt" at bounding box center [766, 613] width 182 height 44
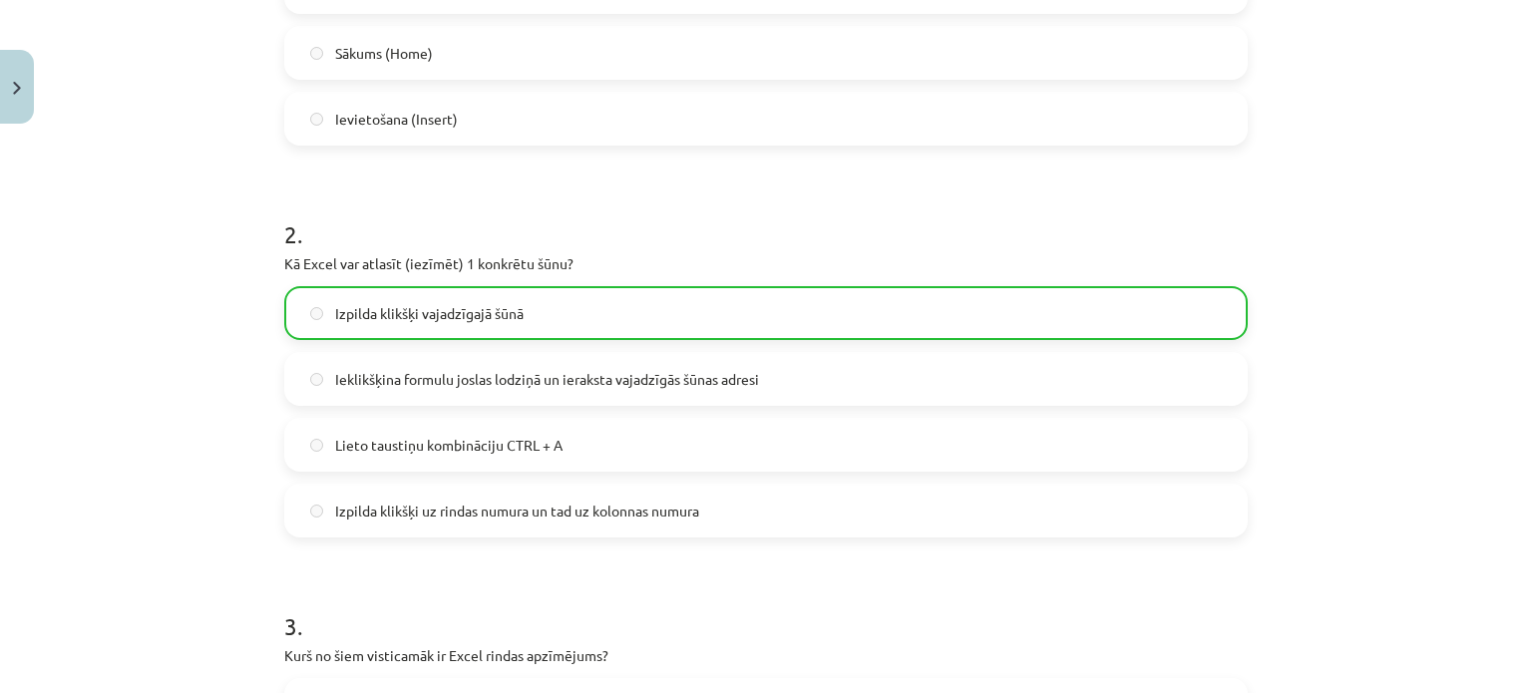
scroll to position [1133, 0]
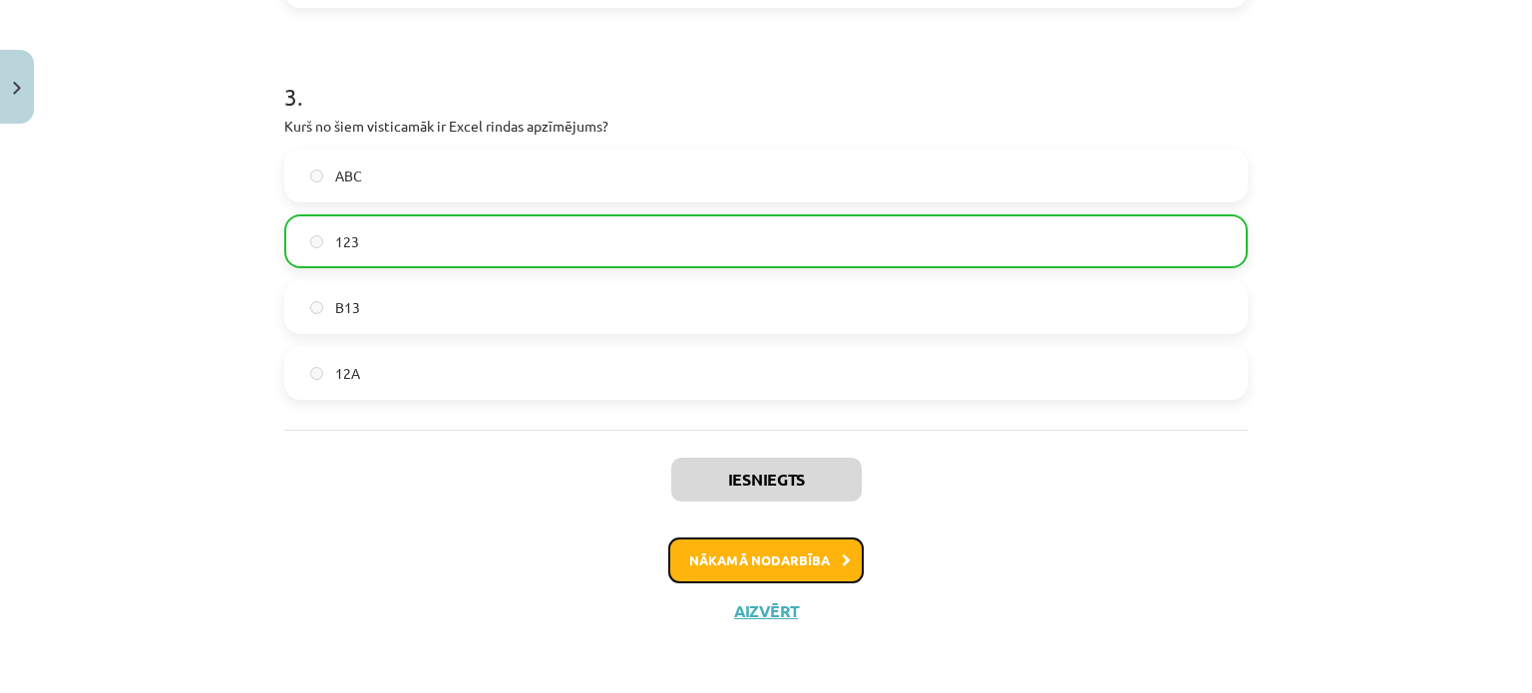
click at [790, 570] on button "Nākamā nodarbība" at bounding box center [765, 561] width 195 height 46
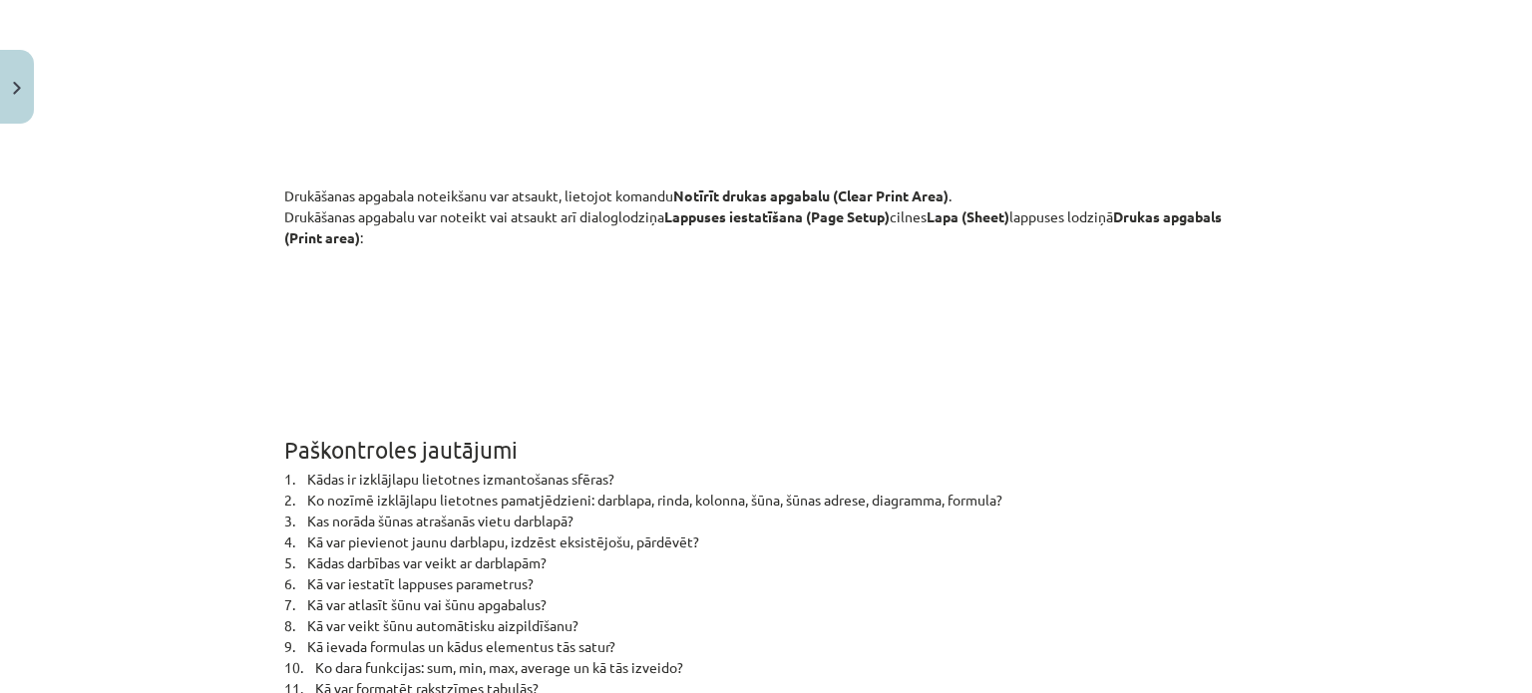
scroll to position [12974, 0]
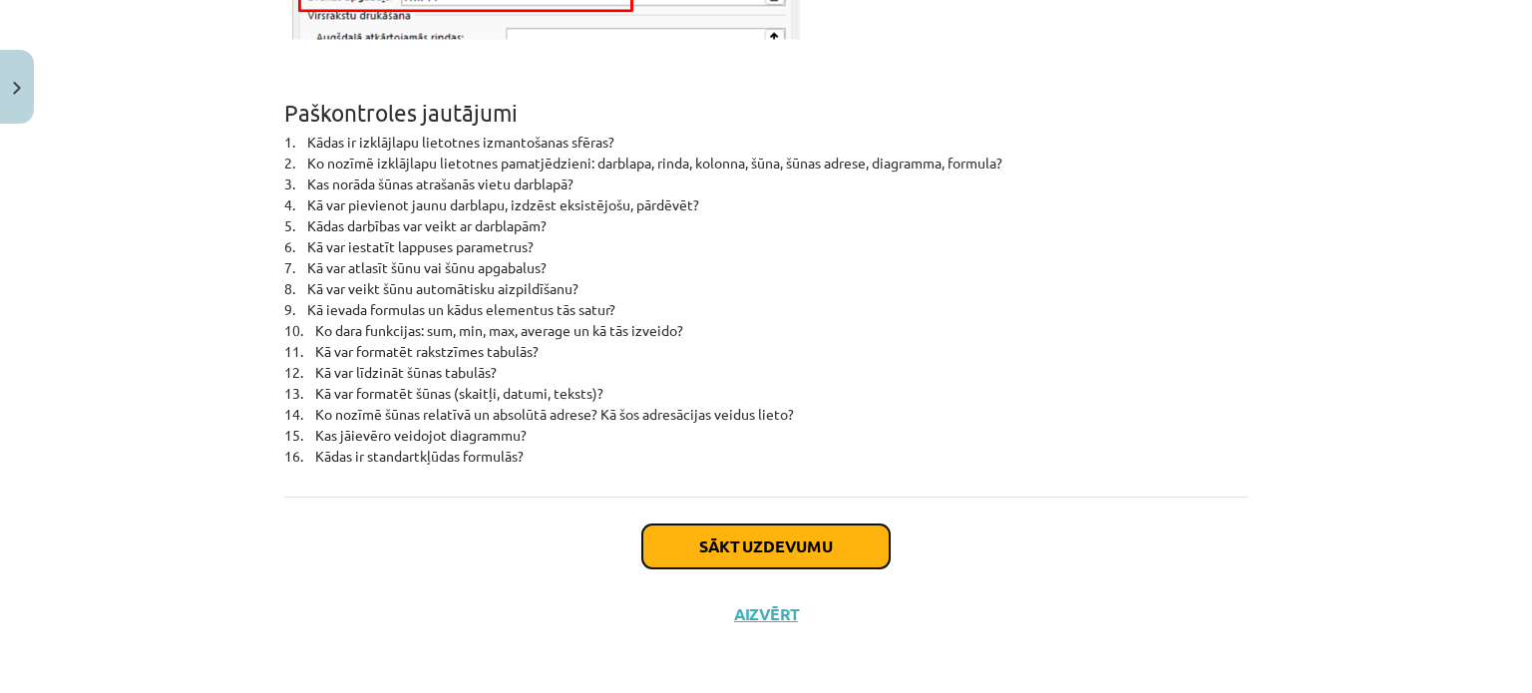
click at [720, 546] on button "Sākt uzdevumu" at bounding box center [765, 547] width 247 height 44
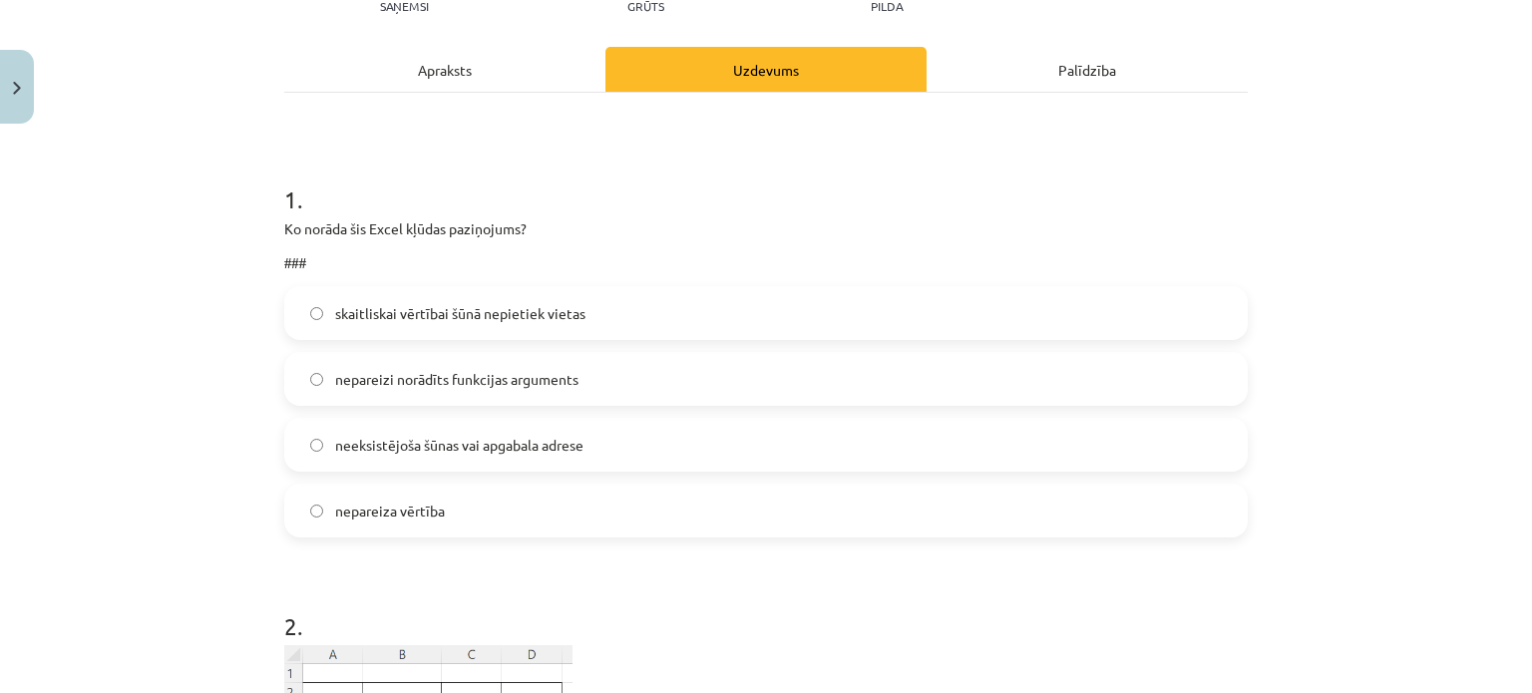
scroll to position [255, 0]
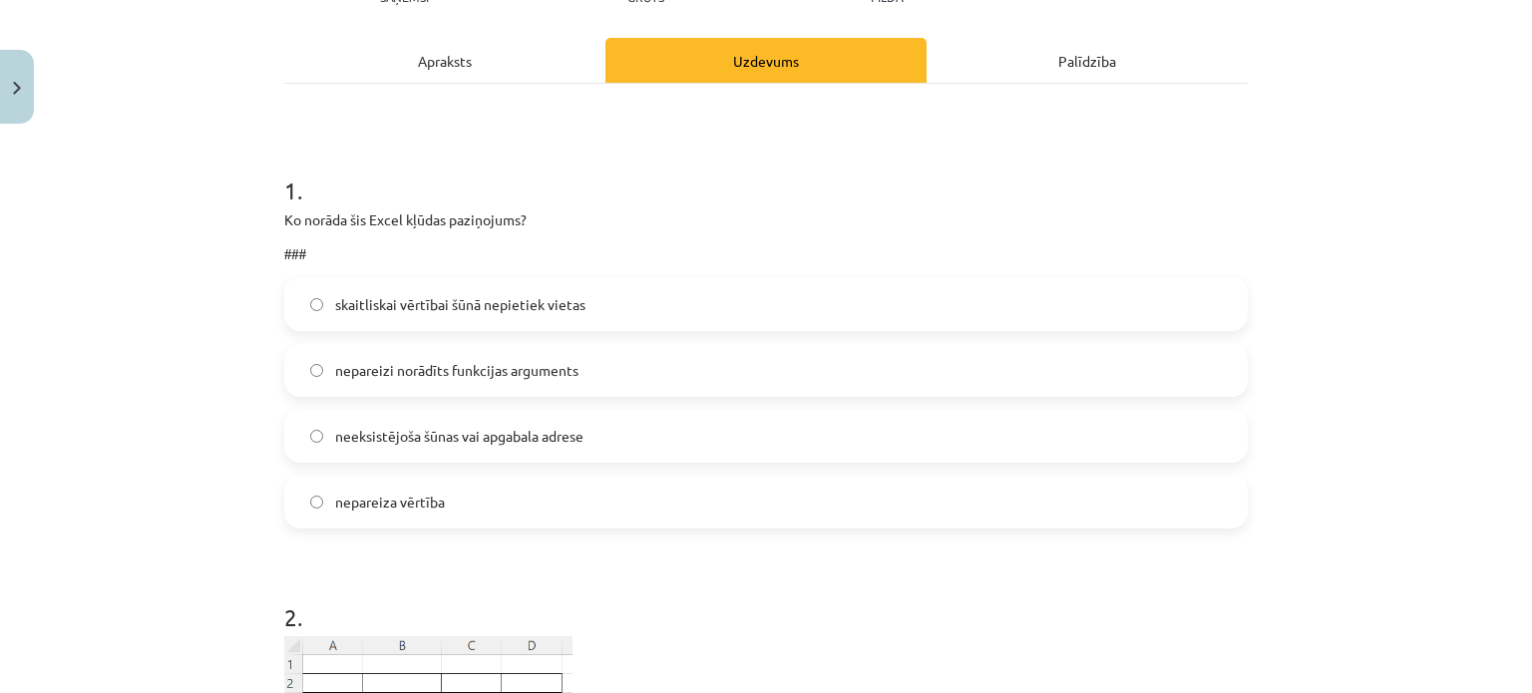
click at [506, 371] on span "nepareizi norādīts funkcijas arguments" at bounding box center [456, 370] width 243 height 21
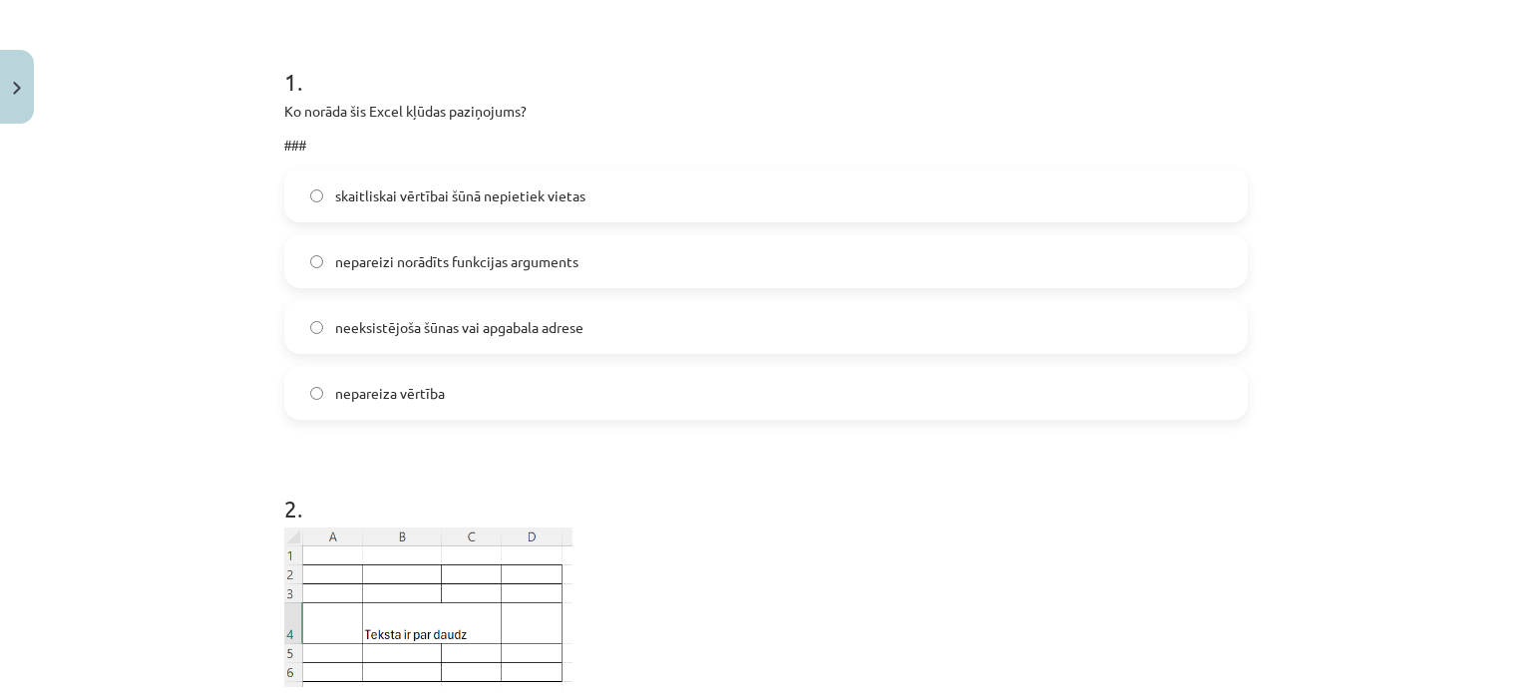
click at [574, 195] on span "skaitliskai vērtībai šūnā nepietiek vietas" at bounding box center [460, 196] width 250 height 21
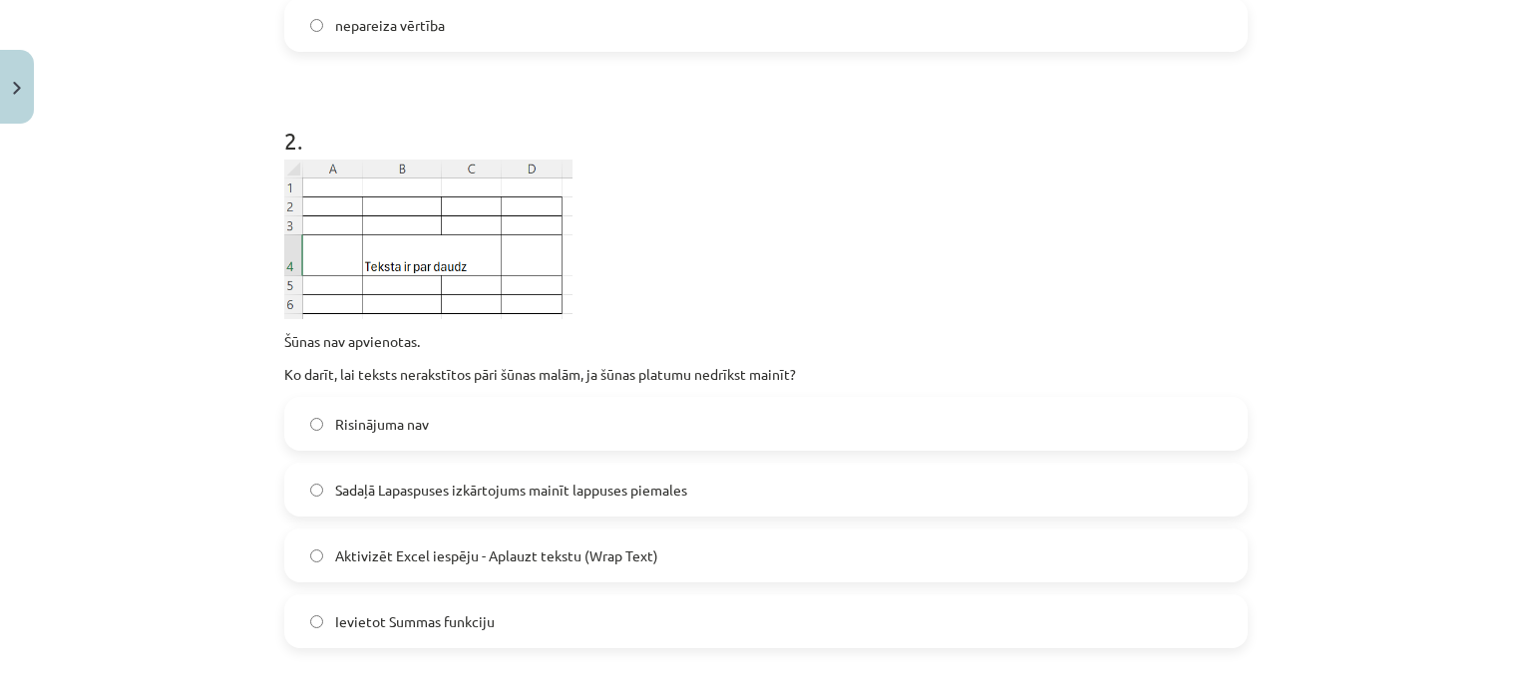
scroll to position [737, 0]
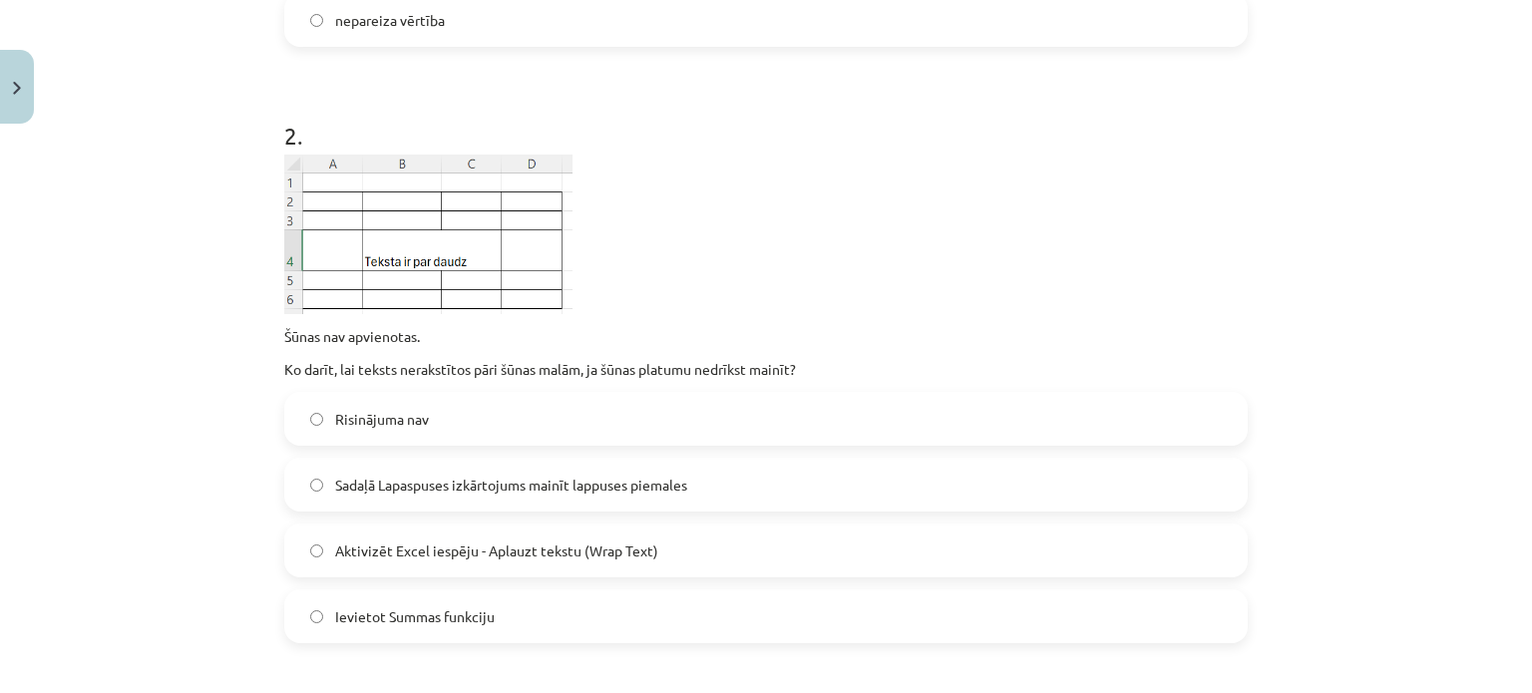
click at [547, 570] on label "Aktivizēt Excel iespēju - Aplauzt tekstu (Wrap Text)" at bounding box center [765, 551] width 959 height 50
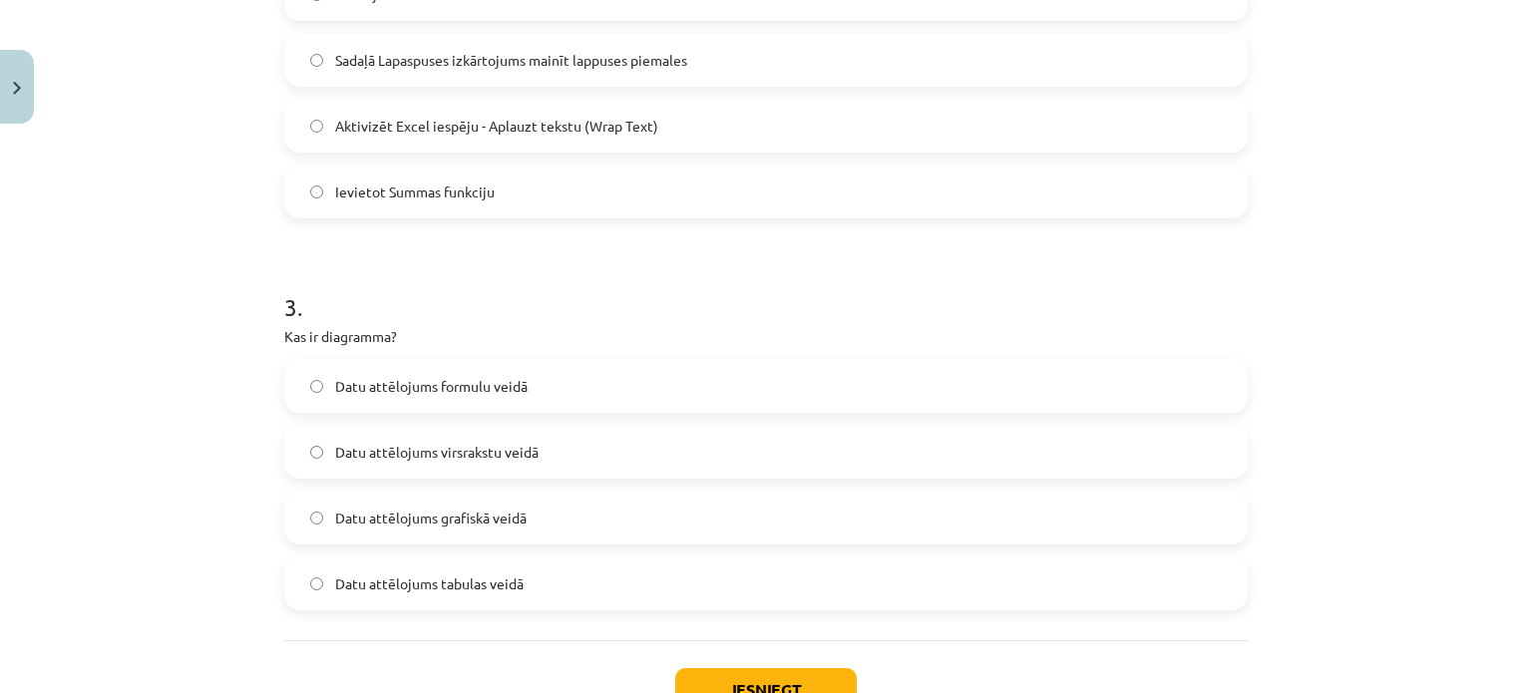
scroll to position [1190, 0]
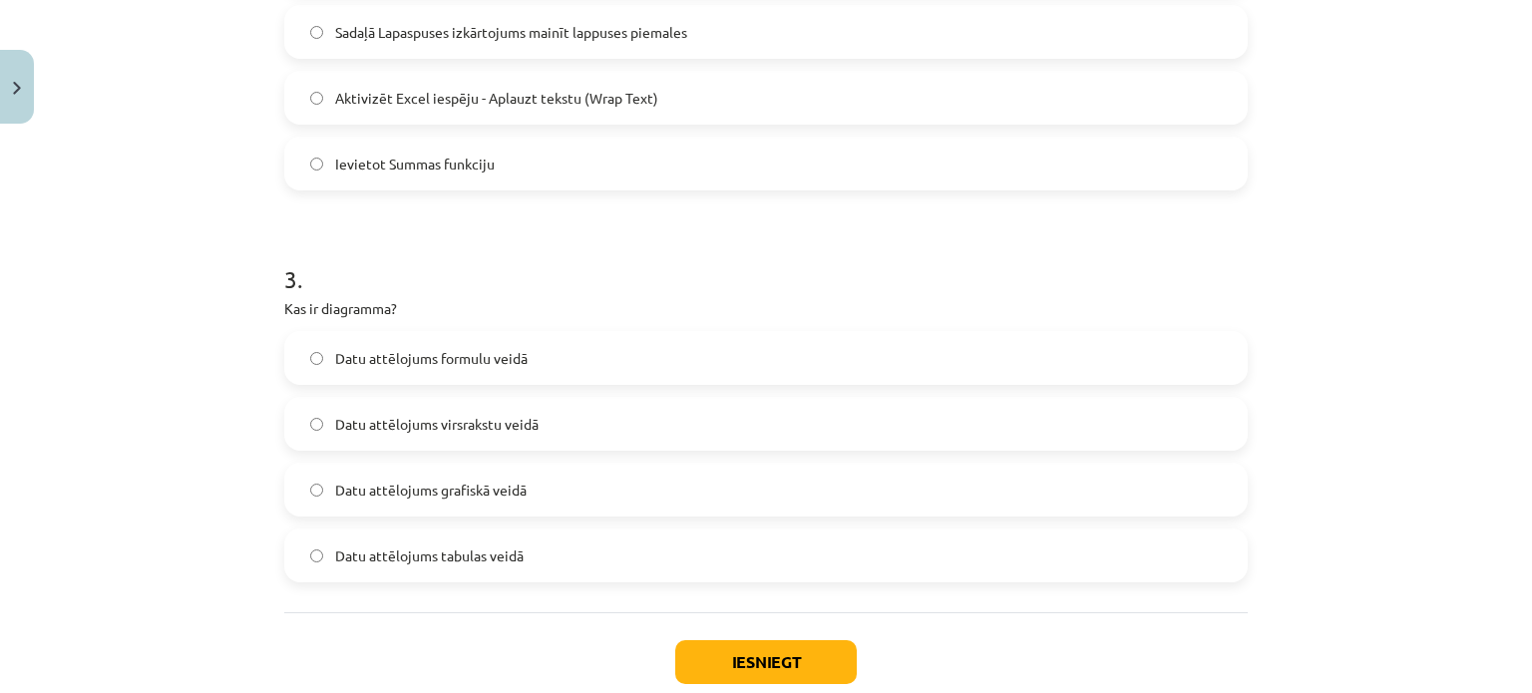
click at [515, 505] on label "Datu attēlojums grafiskā veidā" at bounding box center [765, 490] width 959 height 50
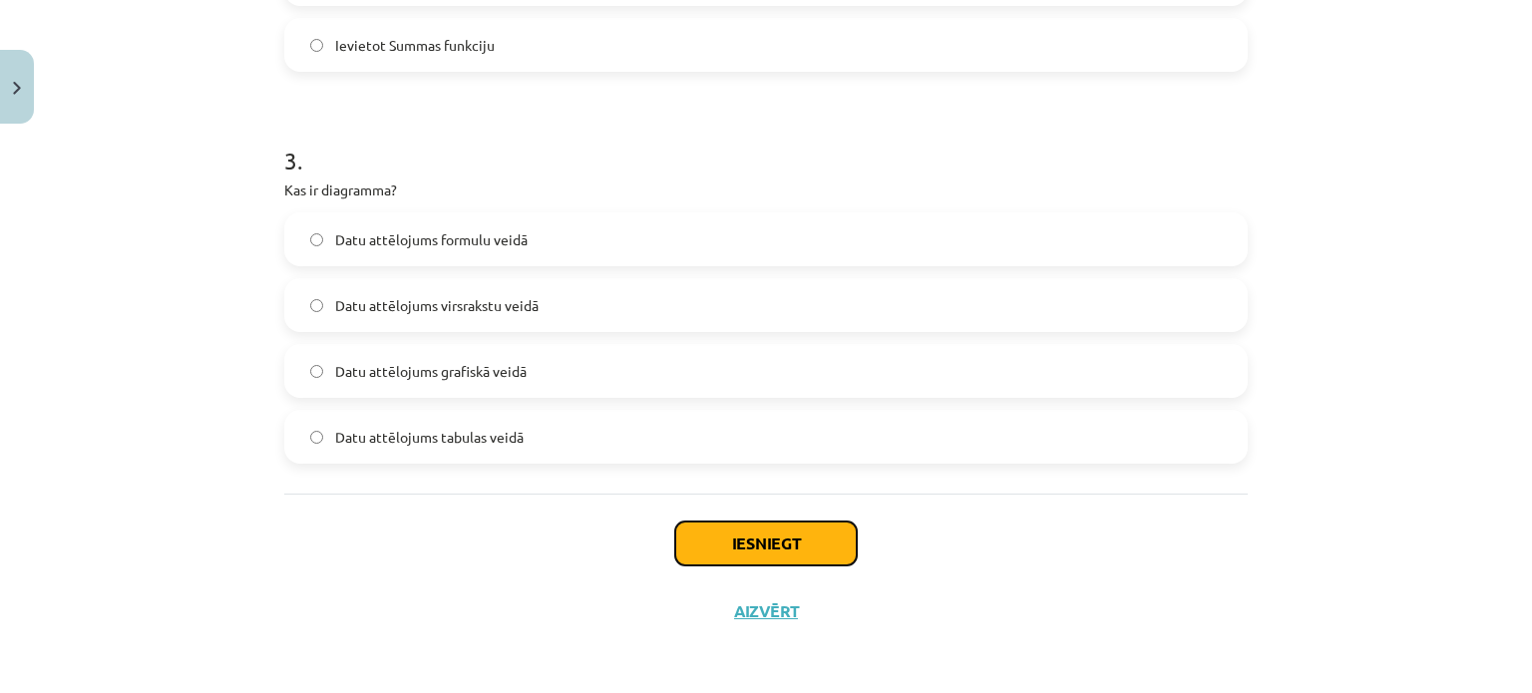
click at [699, 550] on button "Iesniegt" at bounding box center [766, 544] width 182 height 44
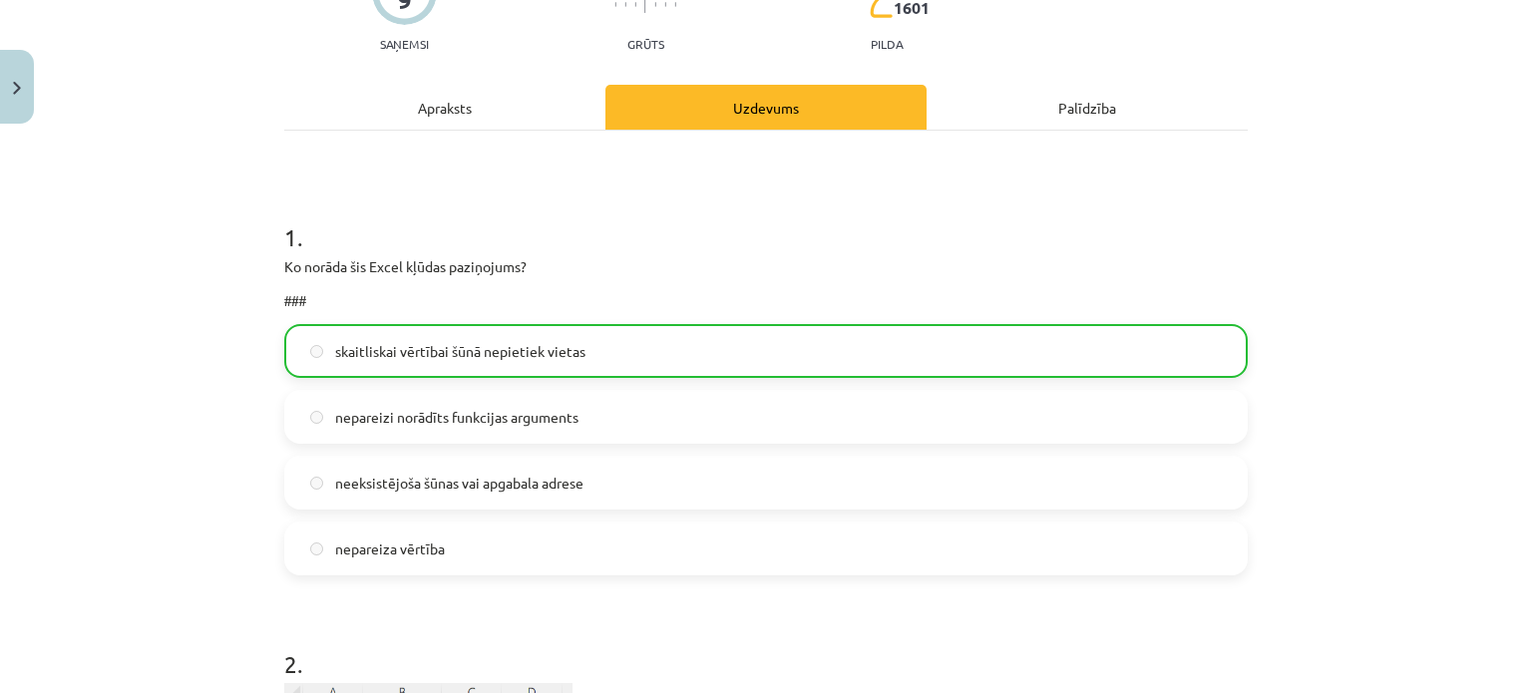
scroll to position [1372, 0]
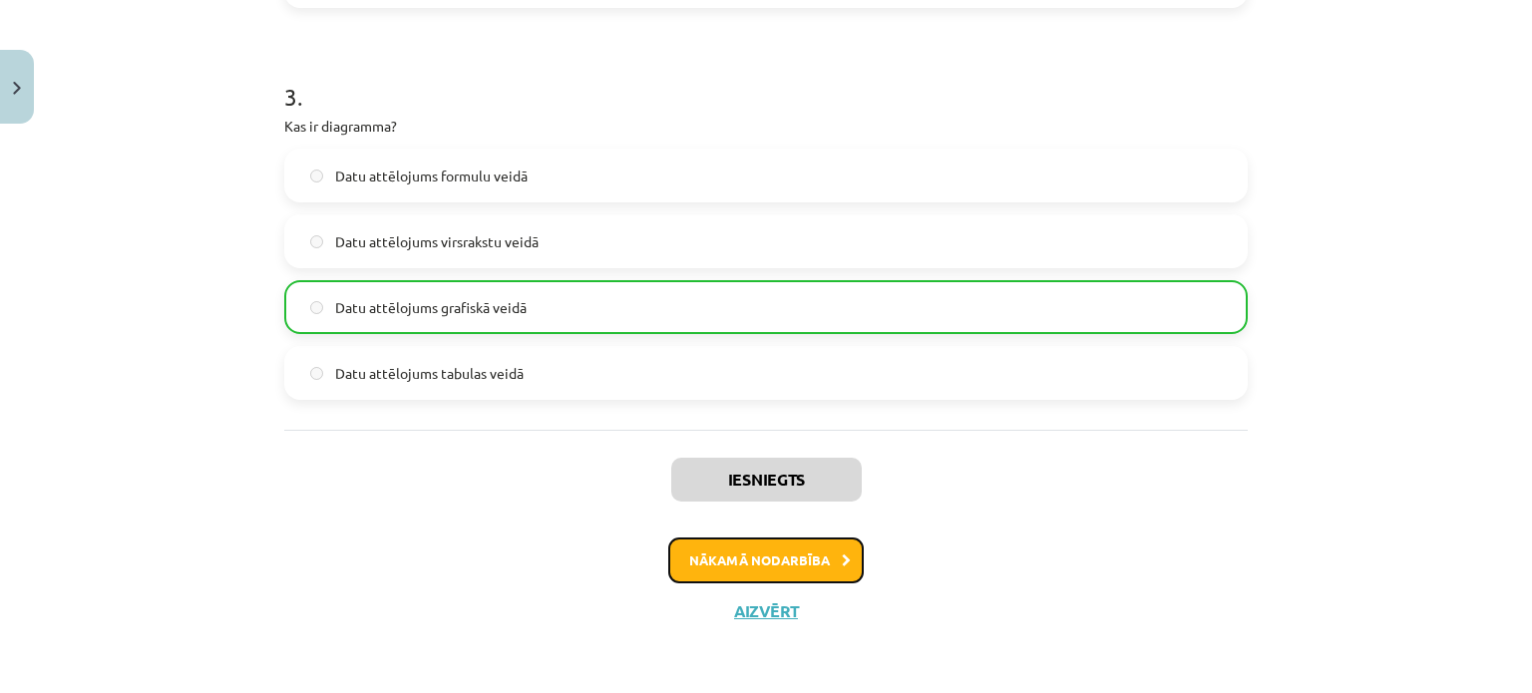
click at [736, 559] on button "Nākamā nodarbība" at bounding box center [765, 561] width 195 height 46
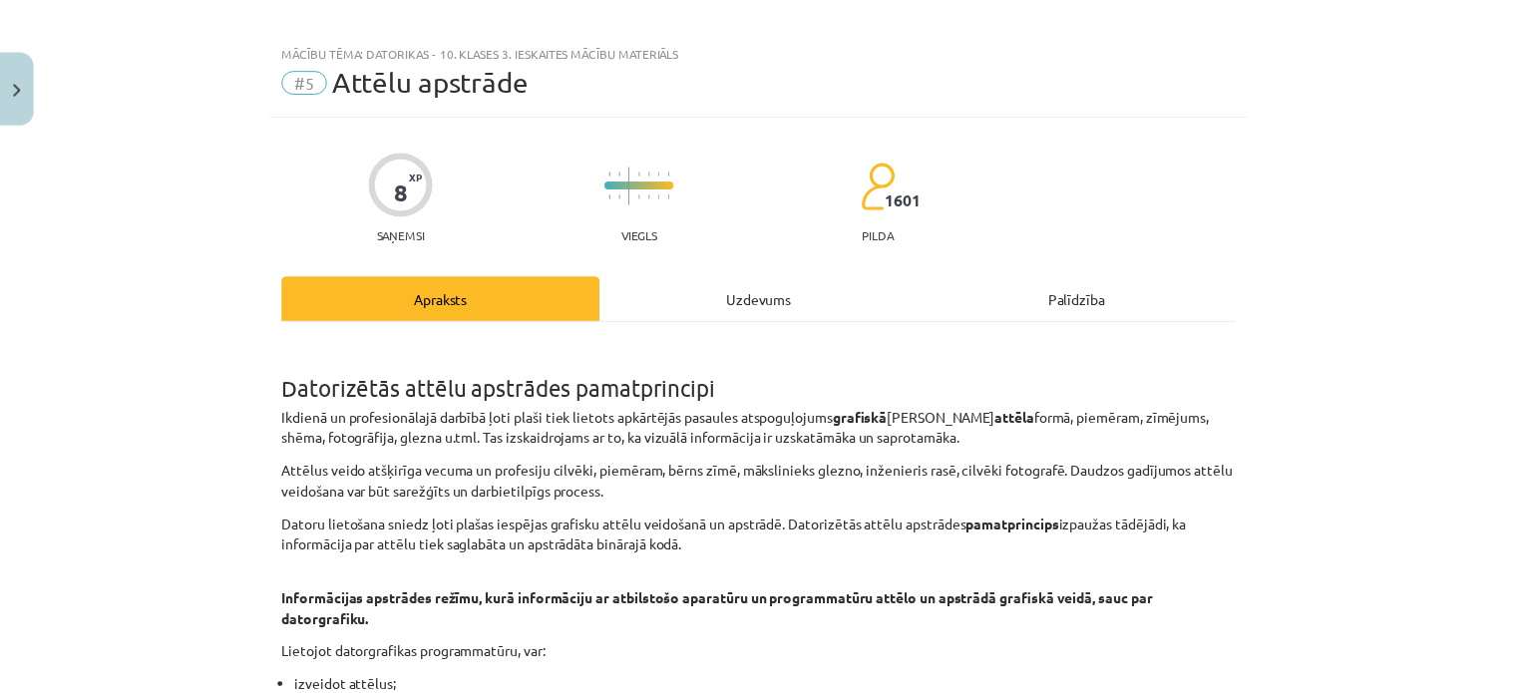
scroll to position [0, 0]
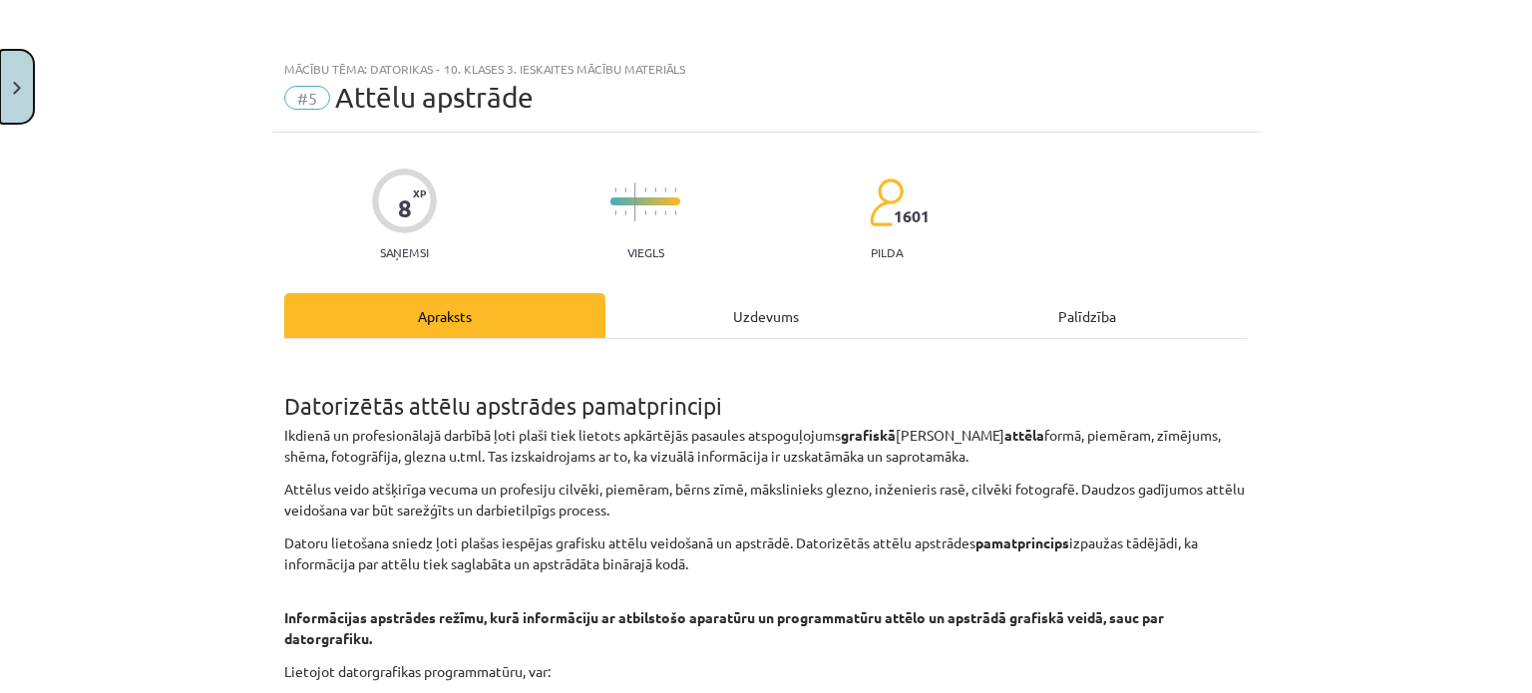
click at [8, 96] on button "Close" at bounding box center [17, 87] width 34 height 74
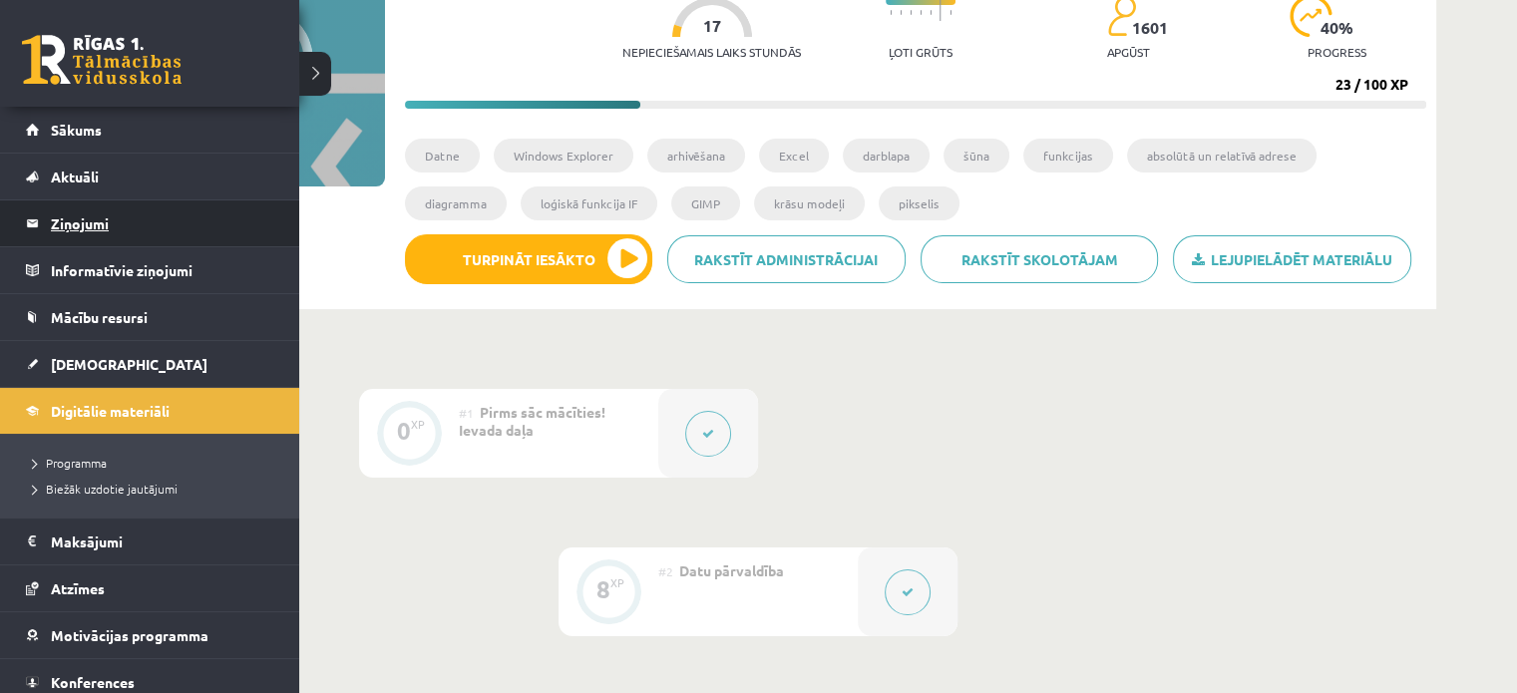
click at [31, 217] on link "Ziņojumi 0" at bounding box center [150, 223] width 248 height 46
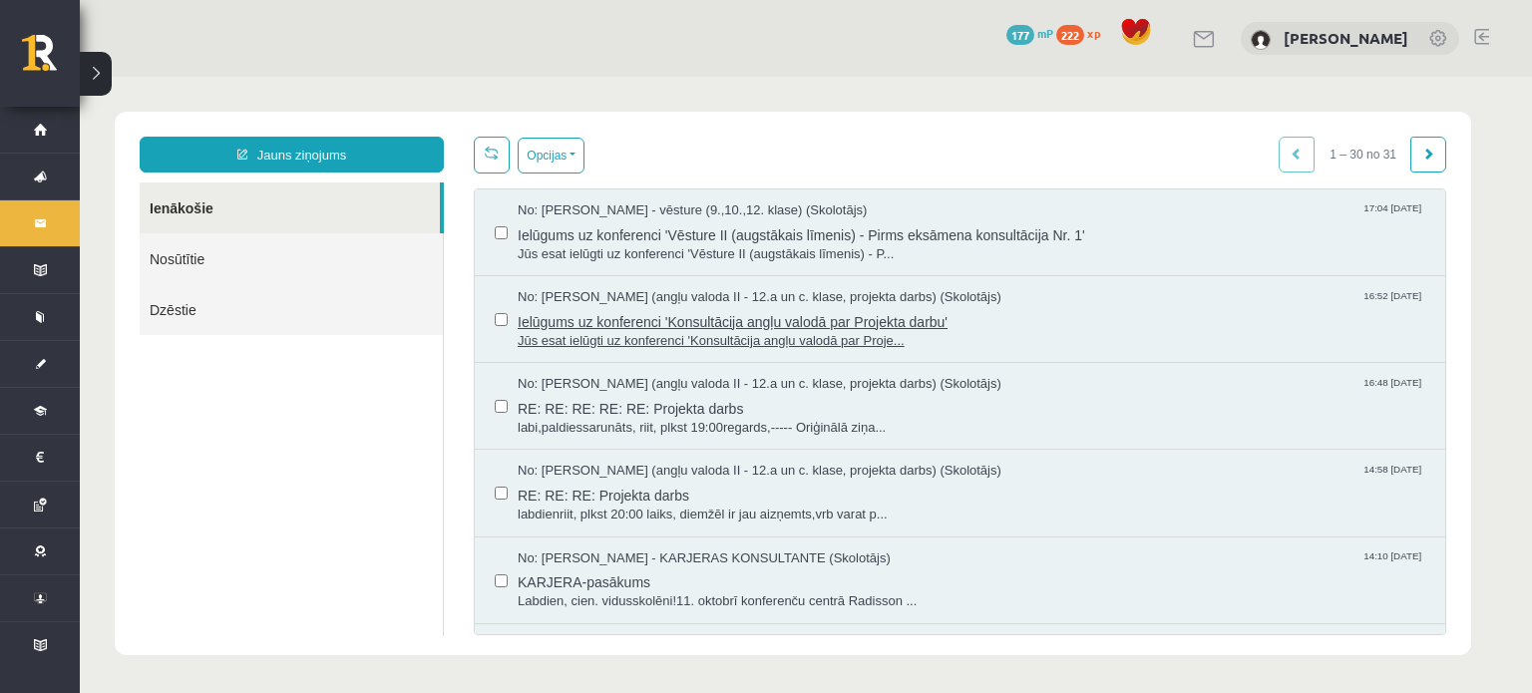
click at [667, 332] on span "Jūs esat ielūgti uz konferenci 'Konsultācija angļu valodā par Proje..." at bounding box center [972, 341] width 908 height 19
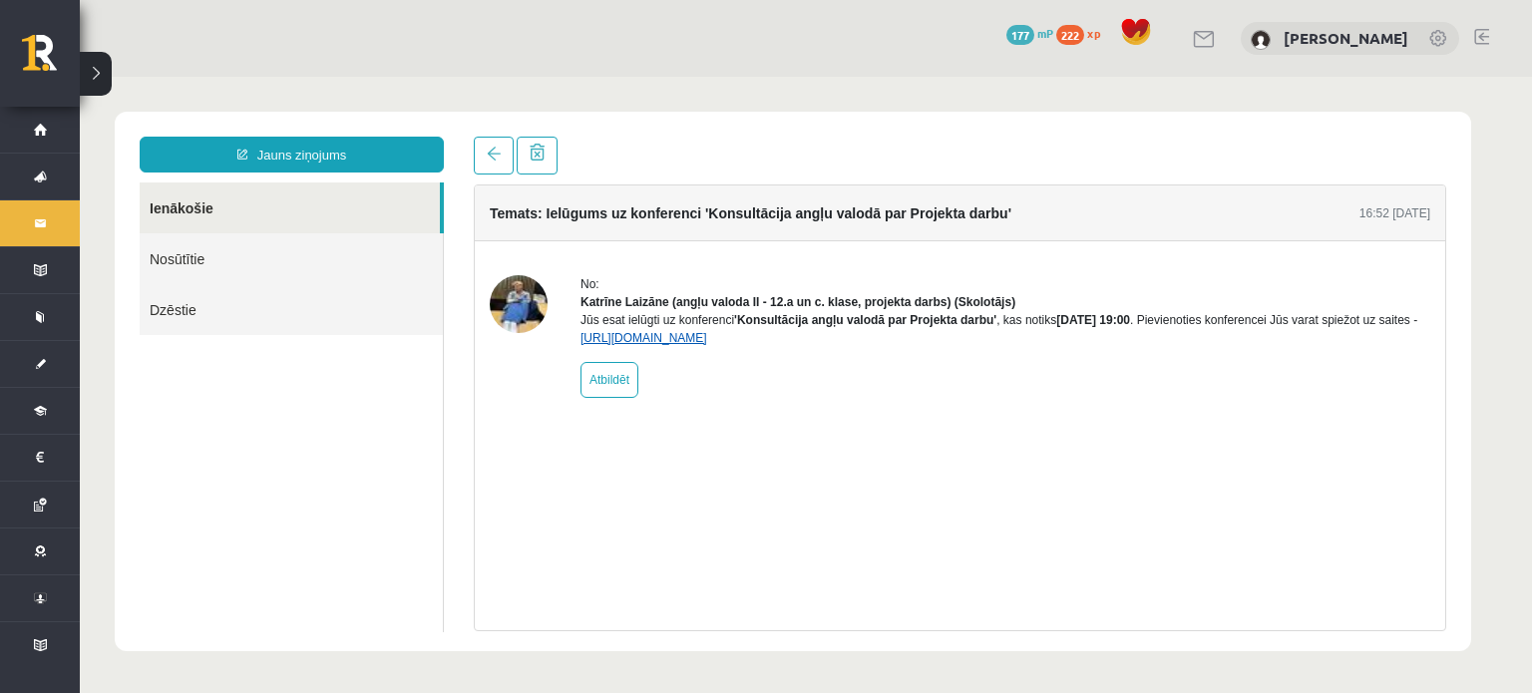
click at [686, 345] on link "https://eskola.r1tv.lv/conferences/5172/join" at bounding box center [643, 338] width 127 height 14
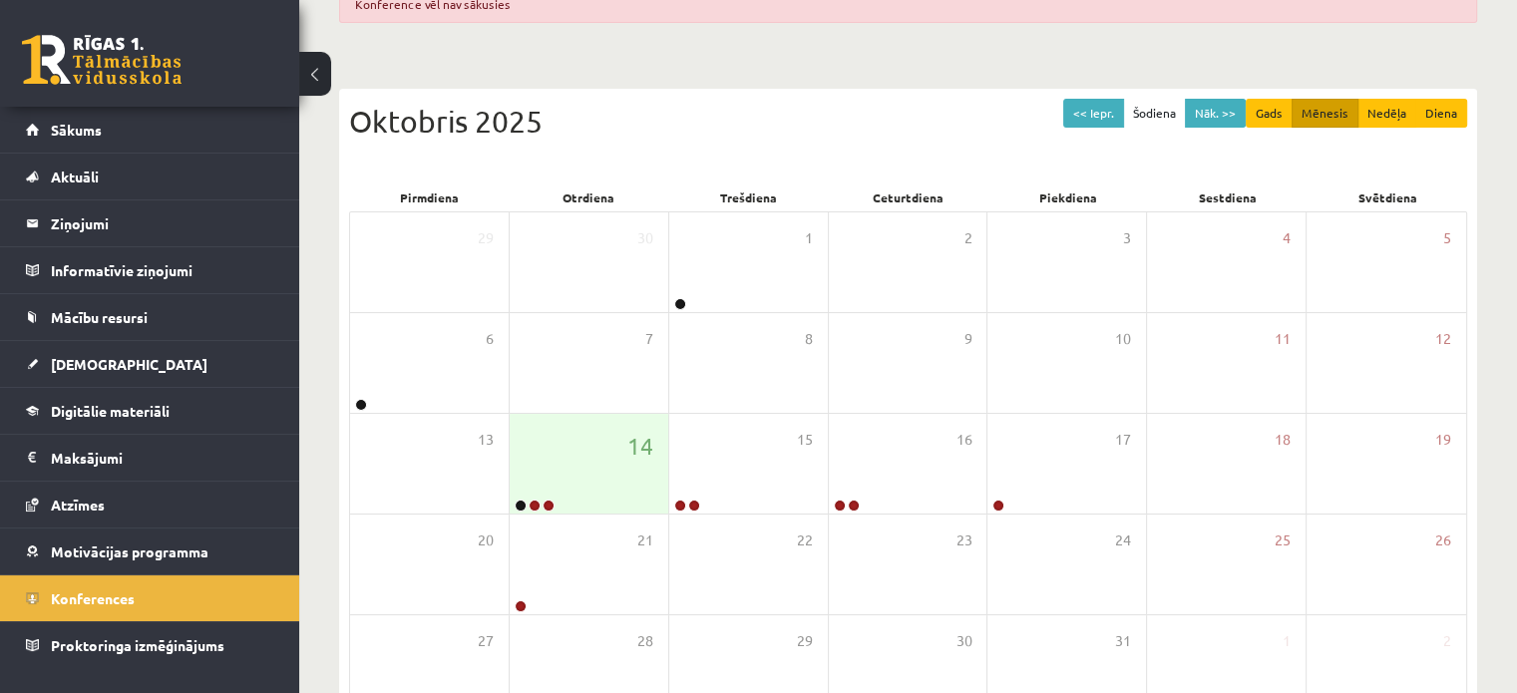
scroll to position [267, 0]
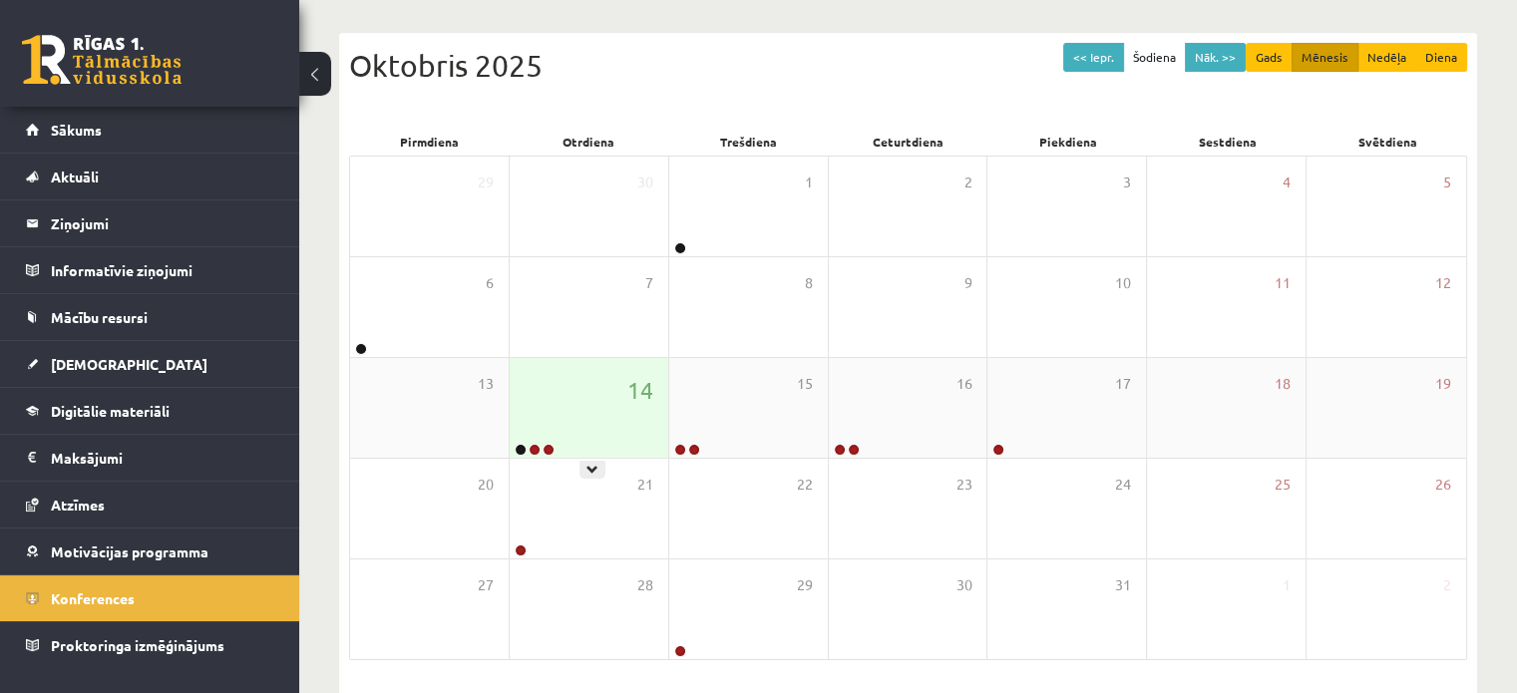
click at [596, 432] on div "14" at bounding box center [589, 408] width 159 height 100
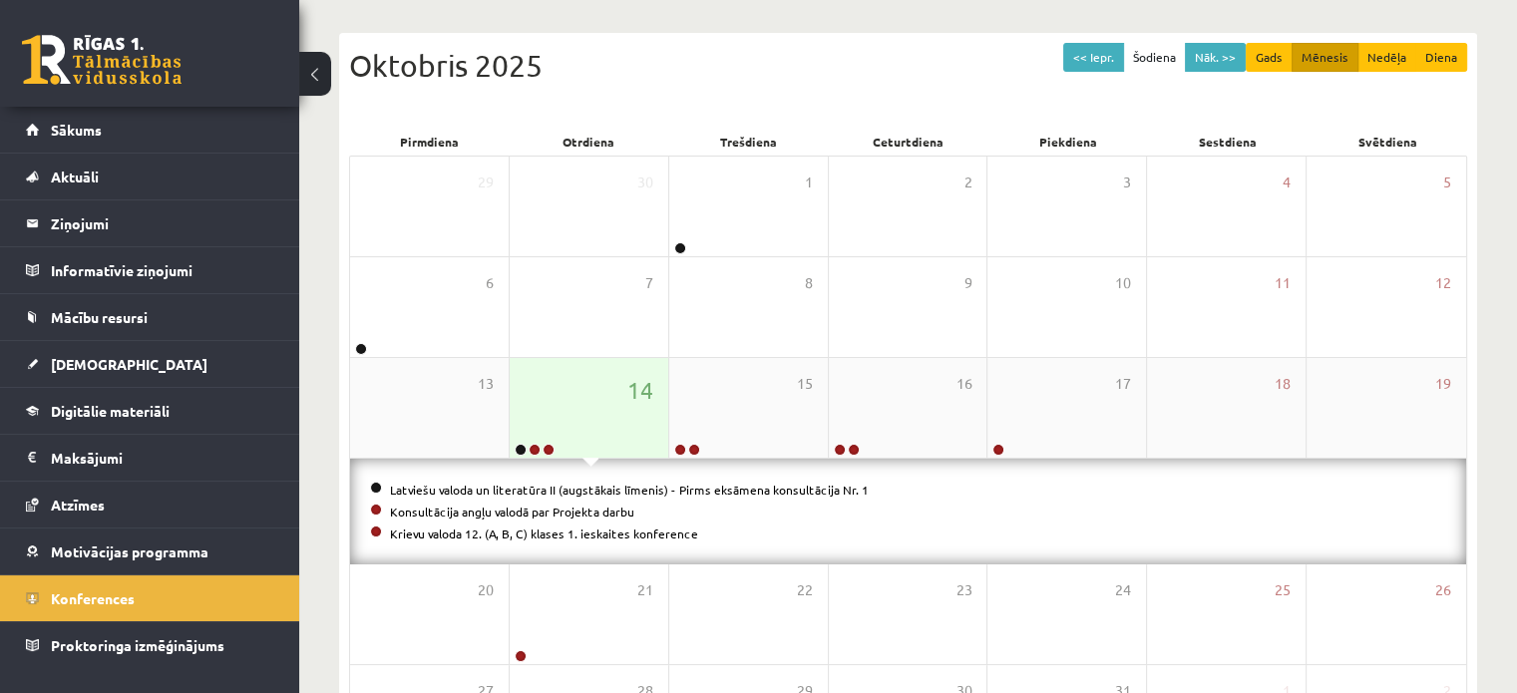
scroll to position [303, 0]
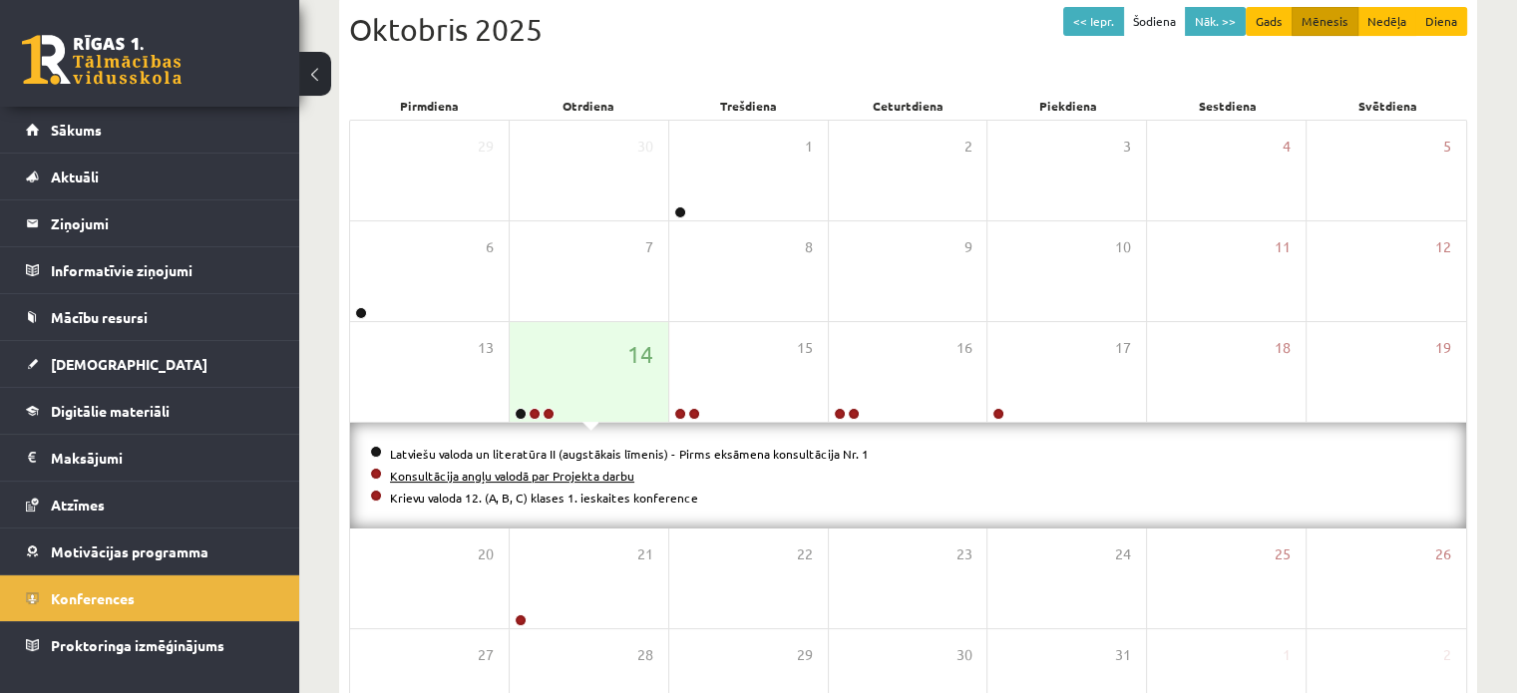
click at [495, 478] on link "Konsultācija angļu valodā par Projekta darbu" at bounding box center [512, 476] width 244 height 16
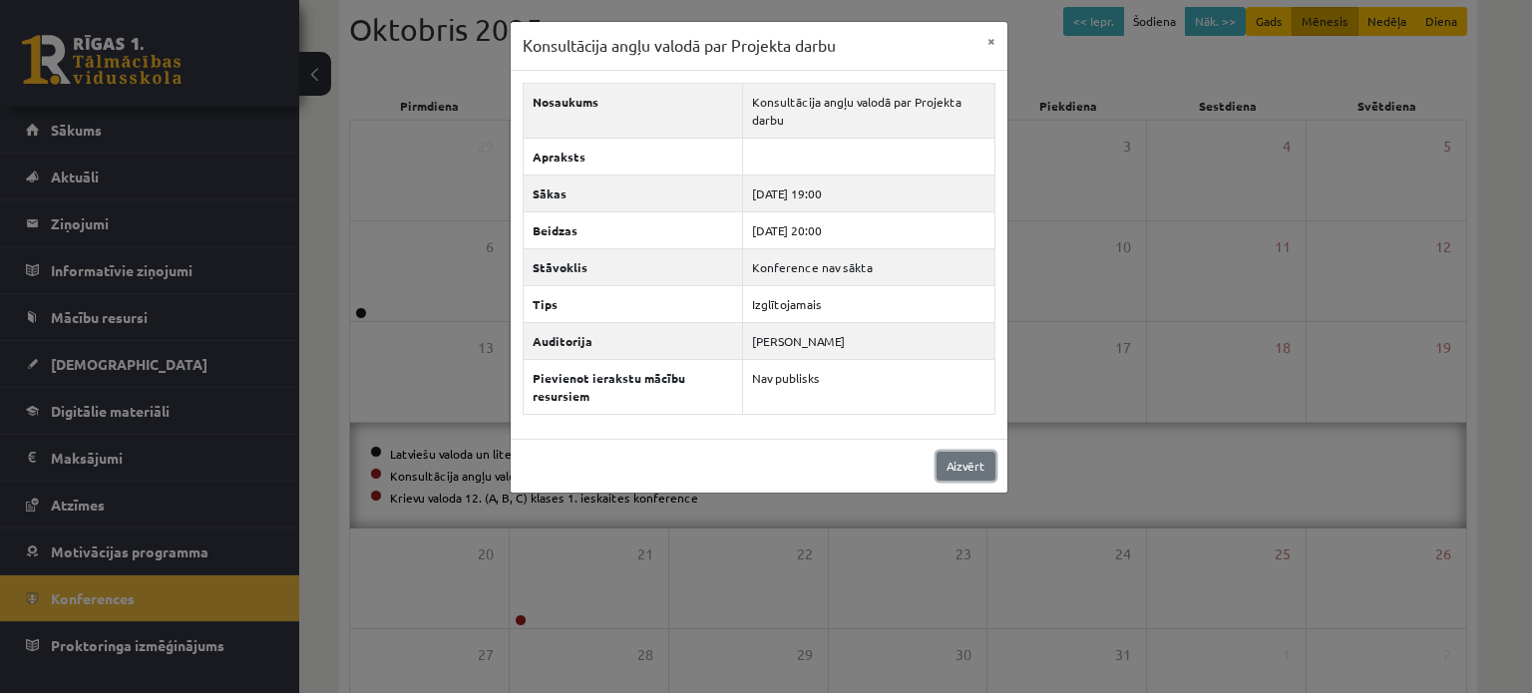
click at [967, 464] on link "Aizvērt" at bounding box center [966, 466] width 59 height 29
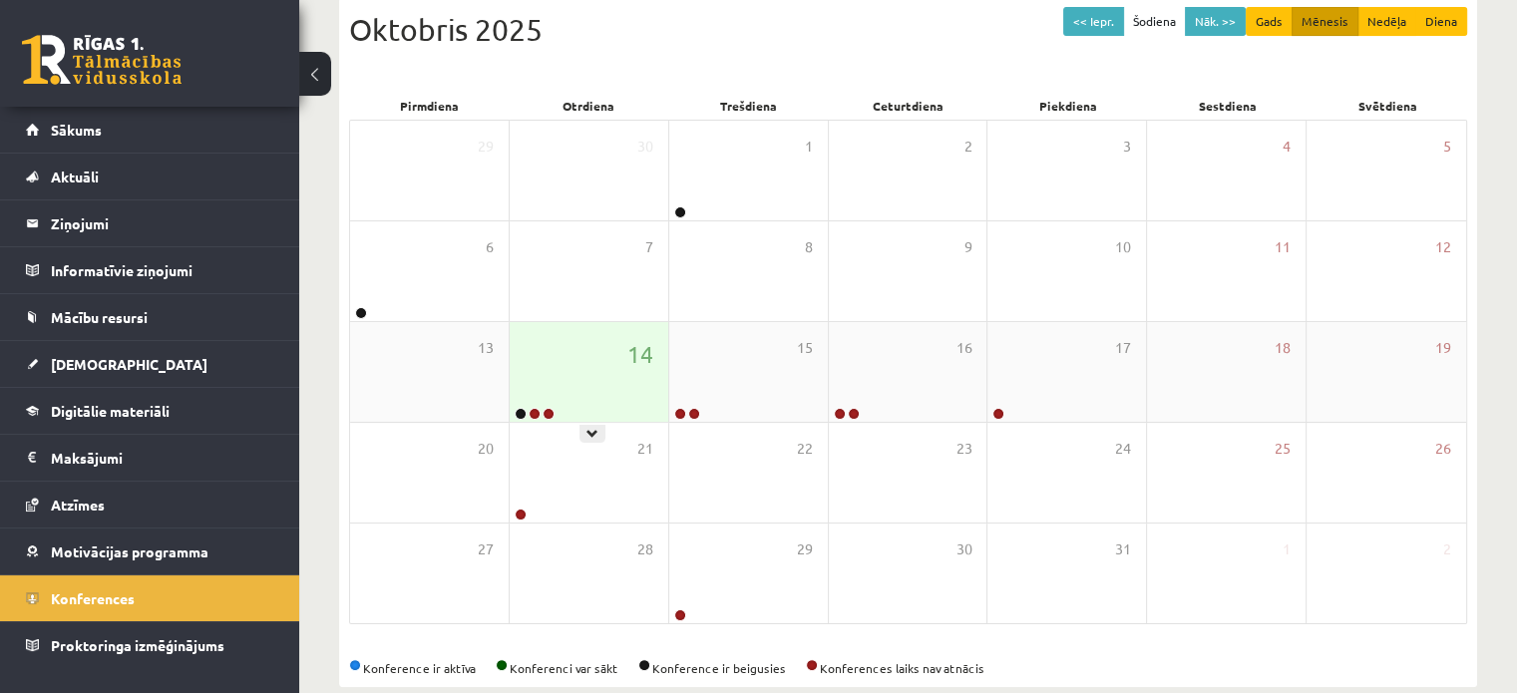
click at [582, 393] on div "14" at bounding box center [589, 372] width 159 height 100
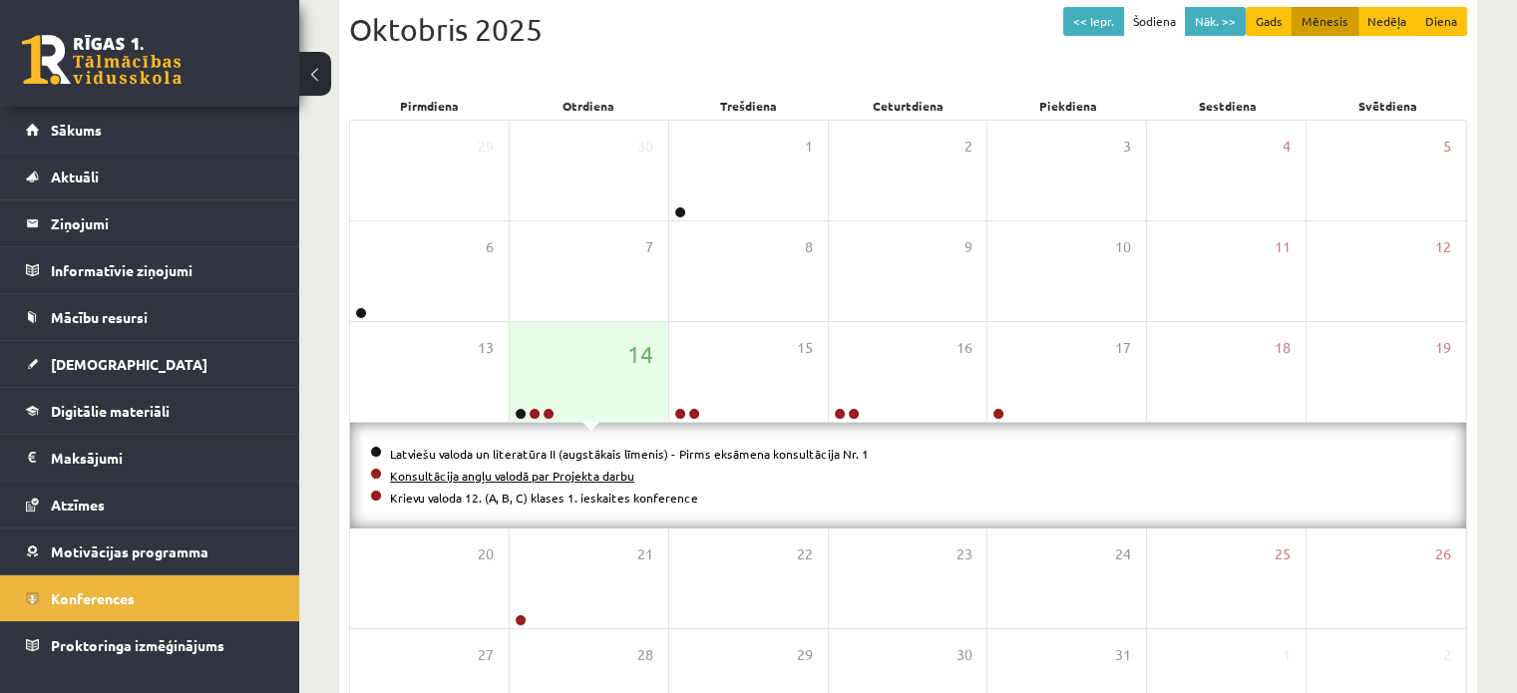
click at [527, 471] on link "Konsultācija angļu valodā par Projekta darbu" at bounding box center [512, 476] width 244 height 16
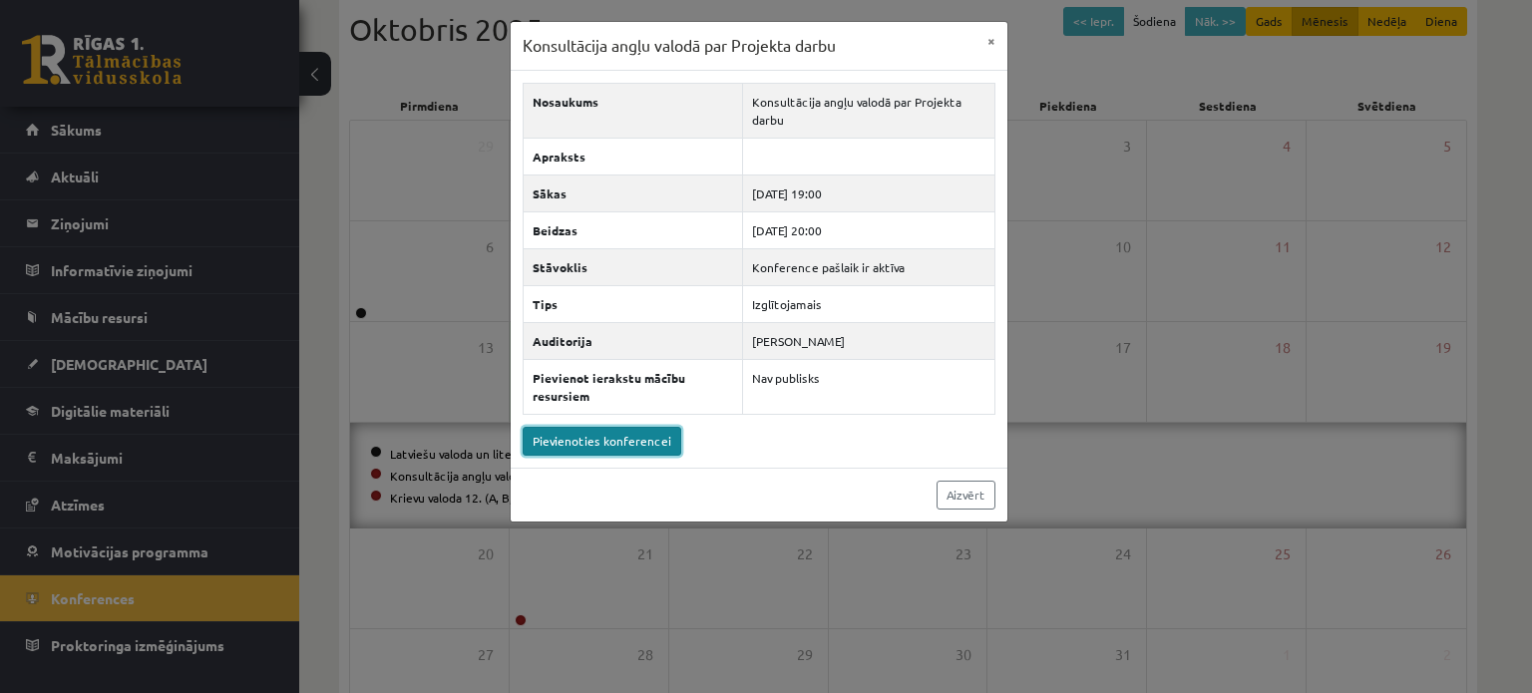
click at [663, 438] on link "Pievienoties konferencei" at bounding box center [602, 441] width 159 height 29
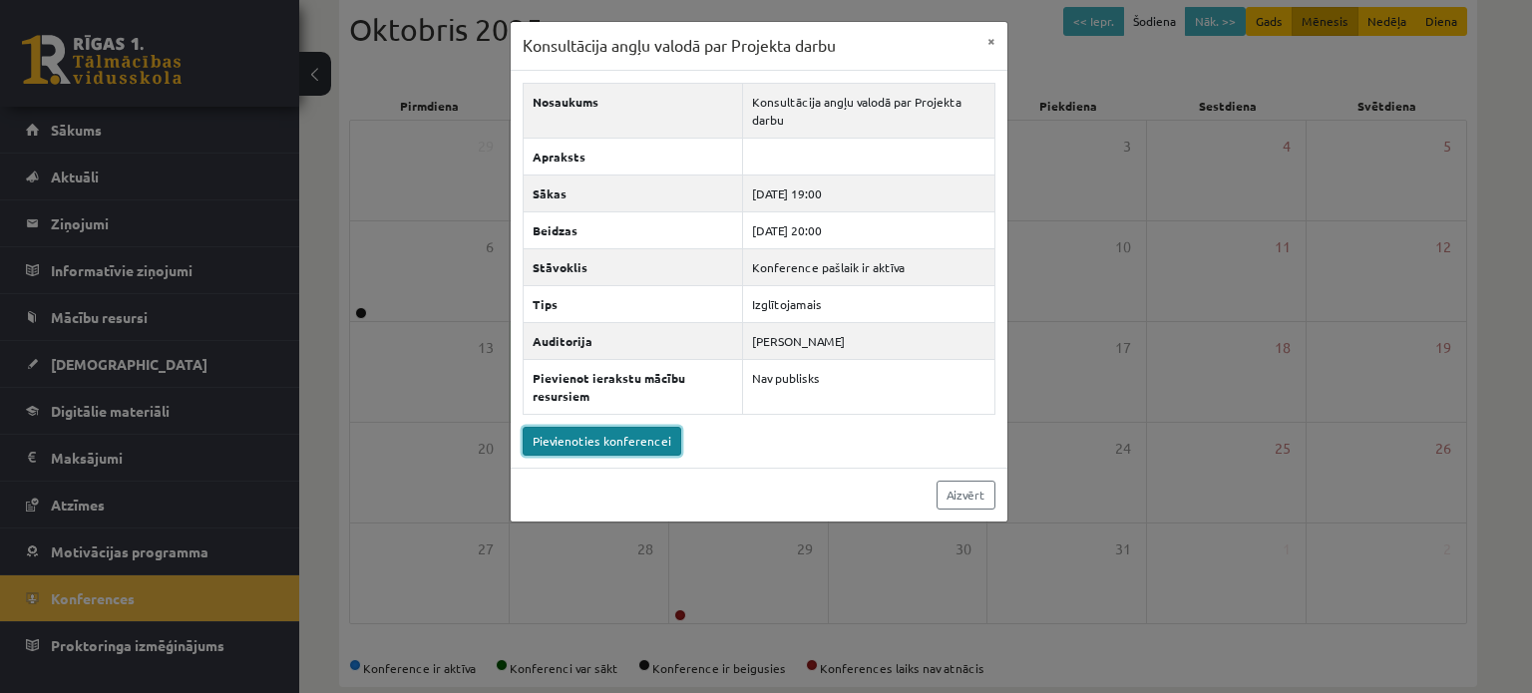
click at [620, 431] on link "Pievienoties konferencei" at bounding box center [602, 441] width 159 height 29
click at [956, 494] on link "Aizvērt" at bounding box center [966, 495] width 59 height 29
